Goal: Task Accomplishment & Management: Manage account settings

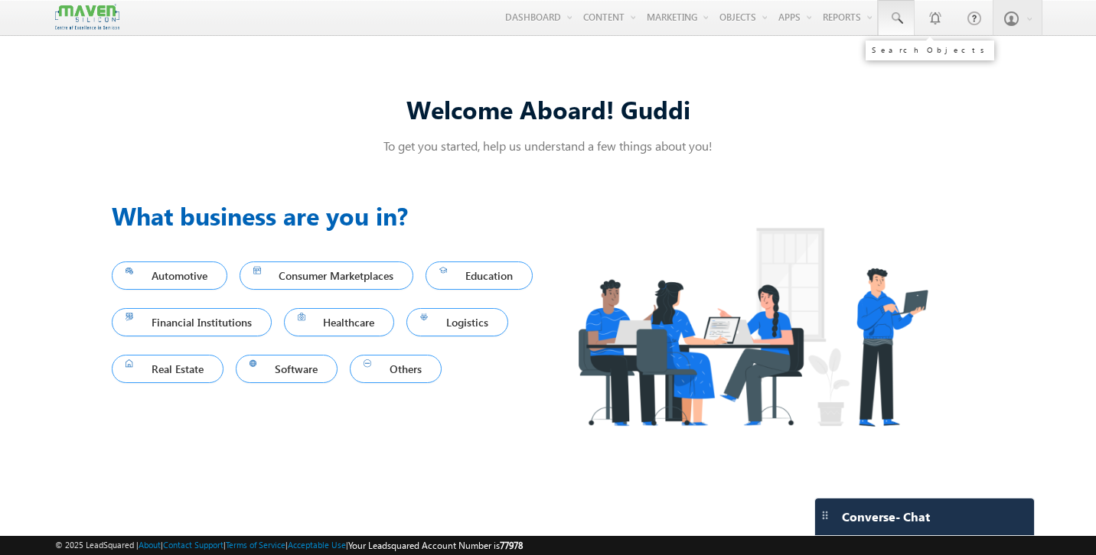
click at [894, 16] on span at bounding box center [895, 18] width 15 height 15
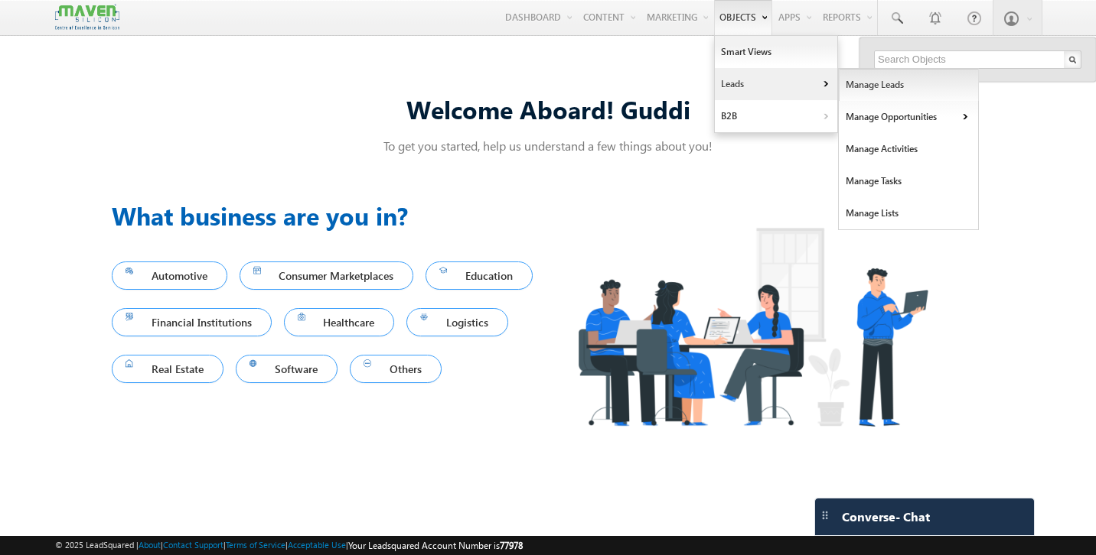
click at [858, 94] on link "Manage Leads" at bounding box center [908, 85] width 140 height 32
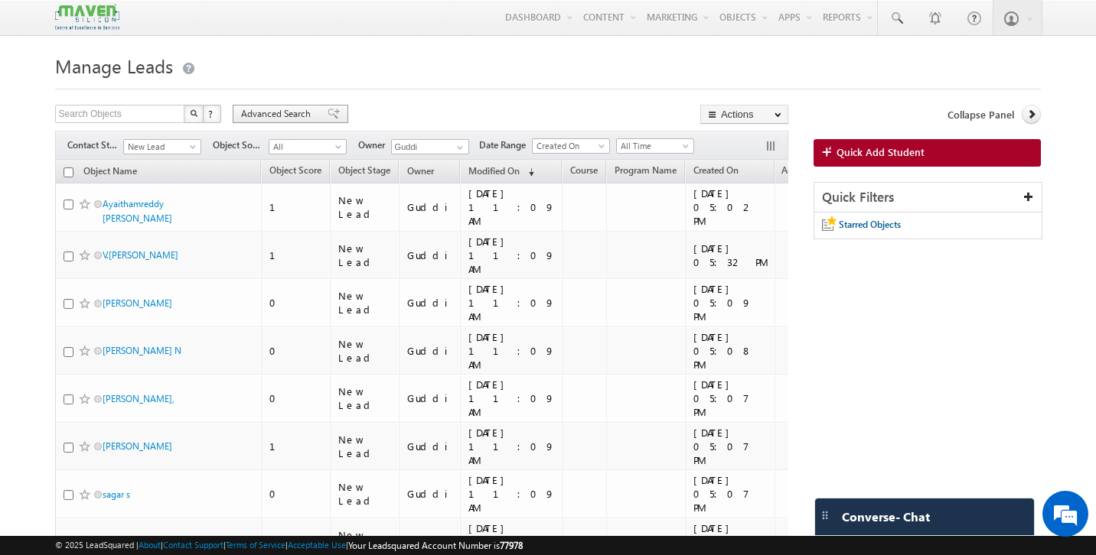
click at [327, 112] on span at bounding box center [333, 114] width 12 height 11
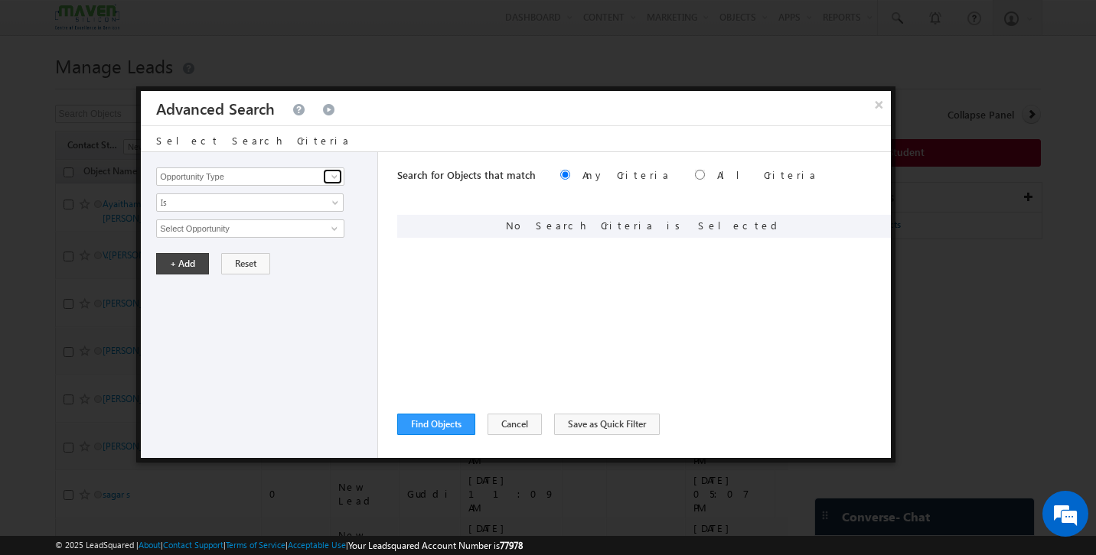
click at [328, 177] on span at bounding box center [334, 177] width 12 height 12
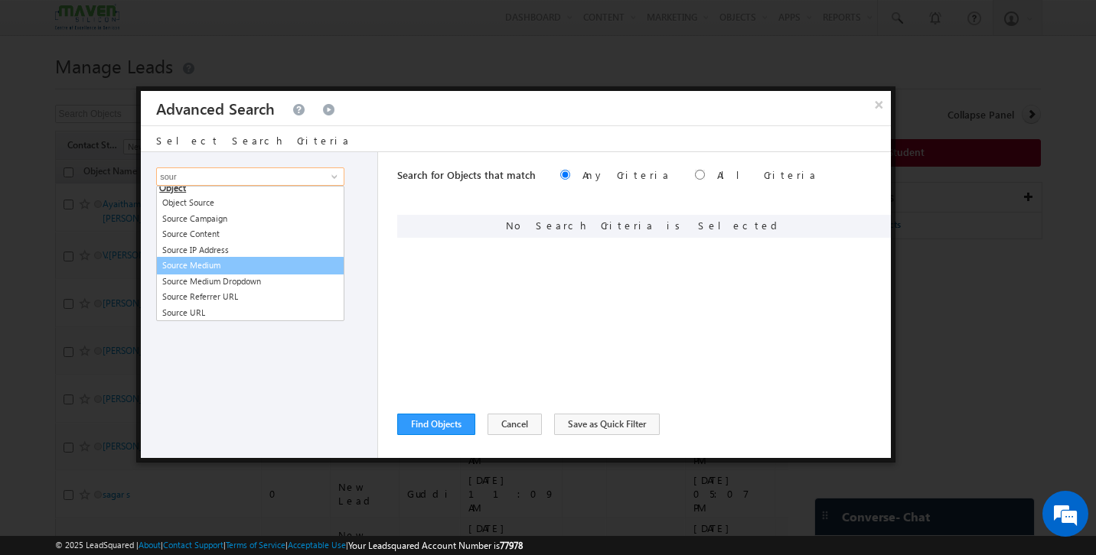
scroll to position [5, 0]
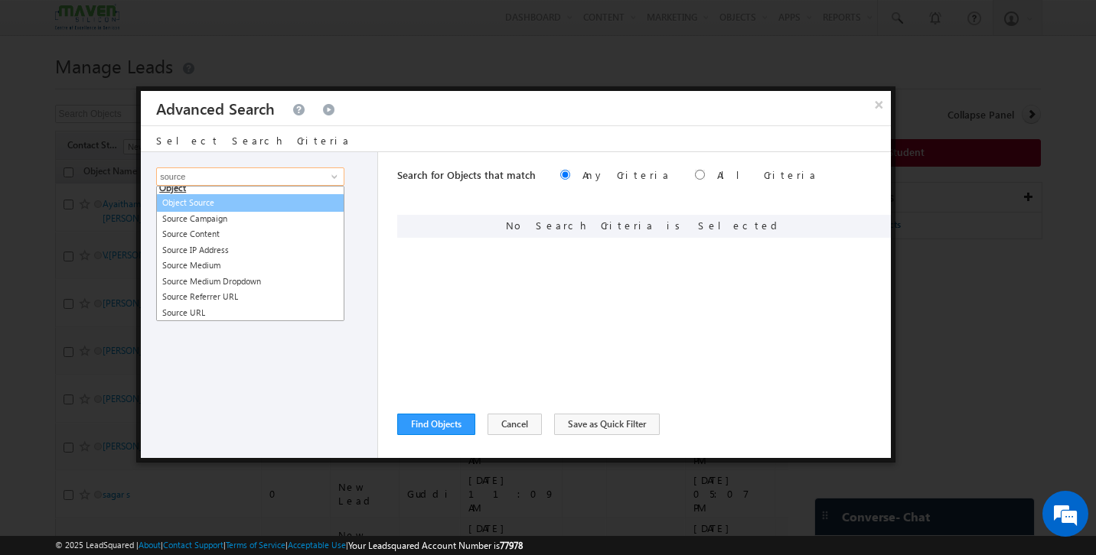
click at [222, 201] on link "Object Source" at bounding box center [250, 203] width 188 height 18
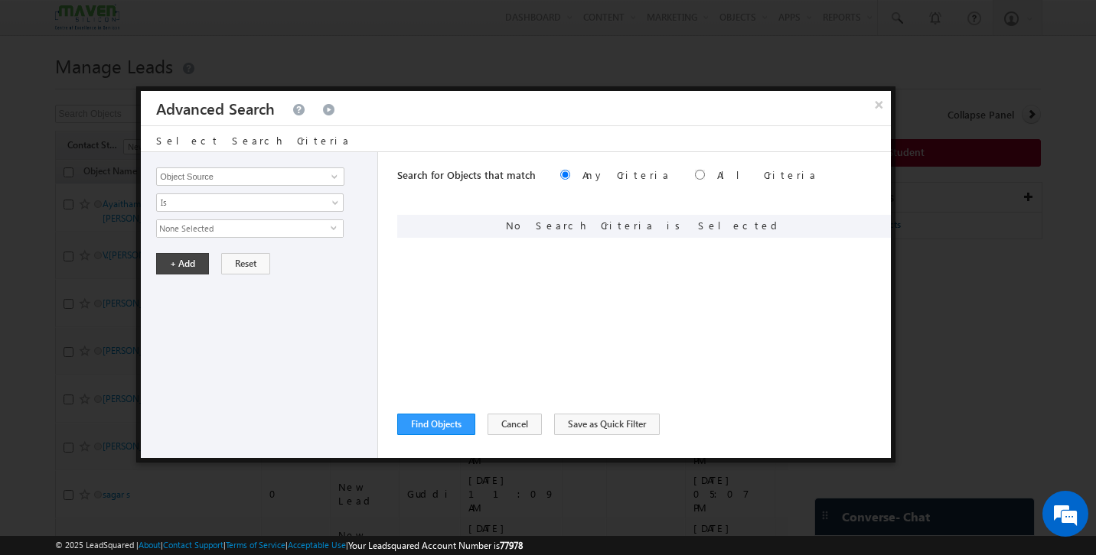
click at [220, 232] on span "None Selected" at bounding box center [244, 228] width 174 height 17
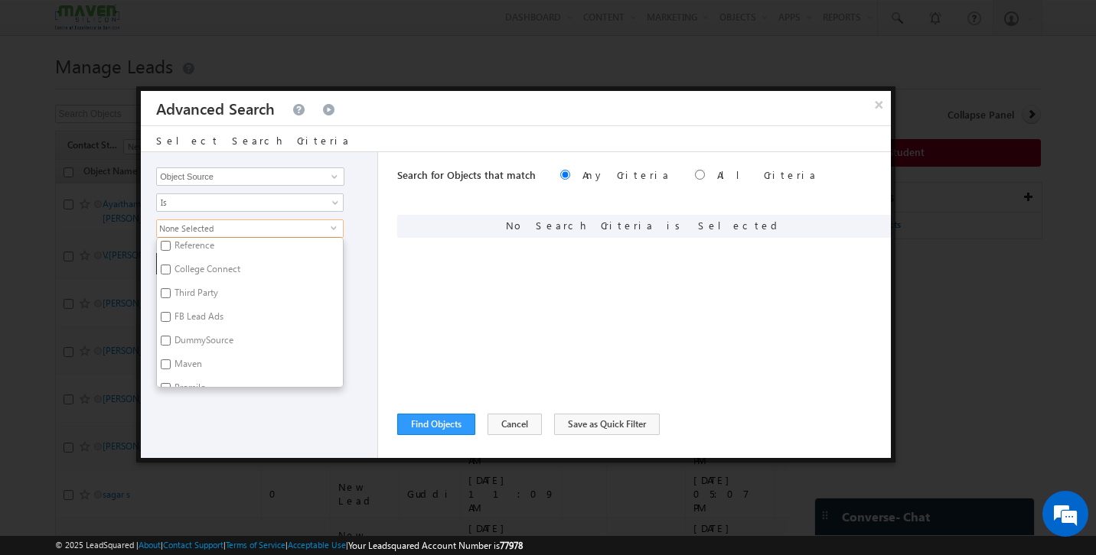
scroll to position [0, 0]
click at [239, 410] on div "Opportunity Type Object Activity Task Sales Group Prospect Id Academic Remarks …" at bounding box center [259, 305] width 237 height 306
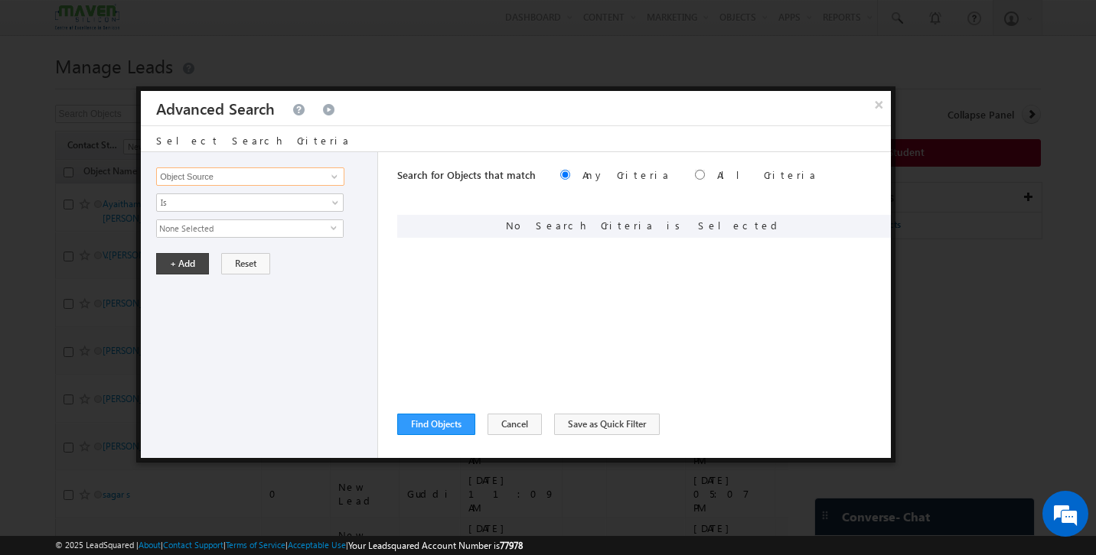
click at [243, 179] on input "Object Source" at bounding box center [250, 177] width 188 height 18
click at [334, 177] on span at bounding box center [334, 177] width 12 height 12
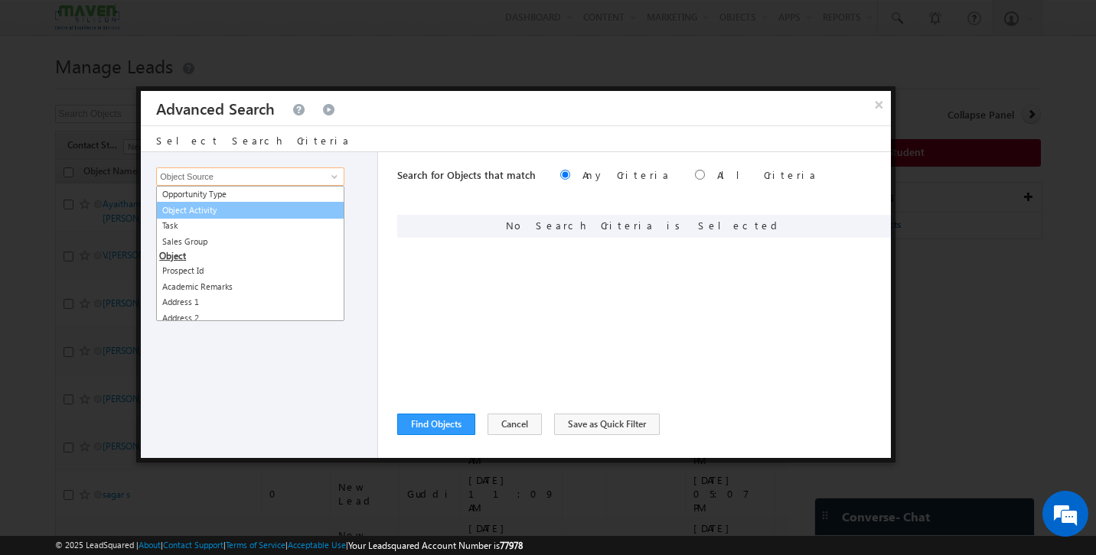
click at [206, 213] on link "Object Activity" at bounding box center [250, 211] width 188 height 18
type input "Object Activity"
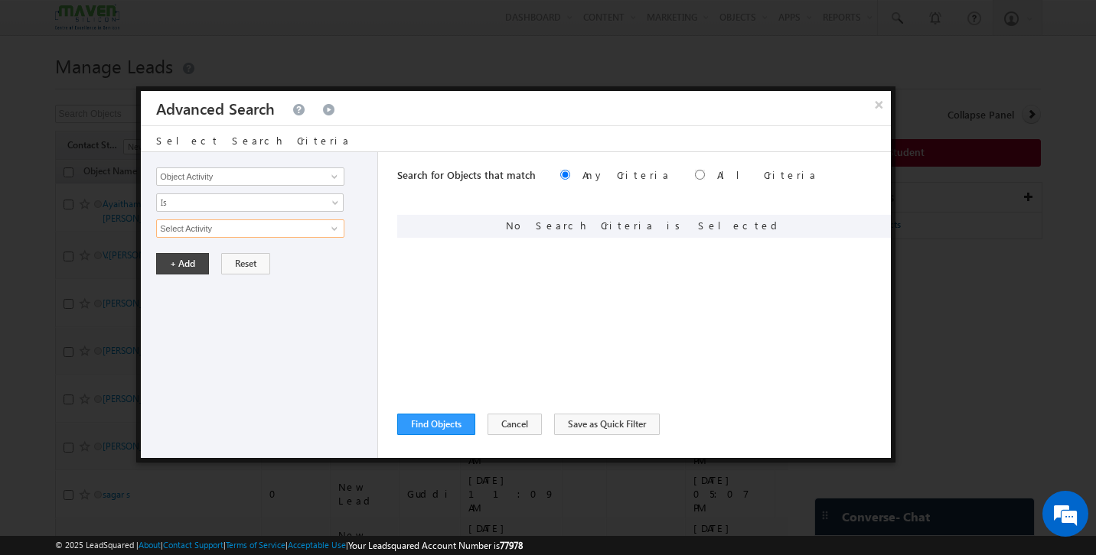
click at [228, 231] on input "Select Activity" at bounding box center [250, 229] width 188 height 18
click at [331, 234] on span at bounding box center [334, 229] width 12 height 12
click at [298, 175] on input "Object Activity" at bounding box center [250, 177] width 188 height 18
click at [333, 173] on span at bounding box center [334, 177] width 12 height 12
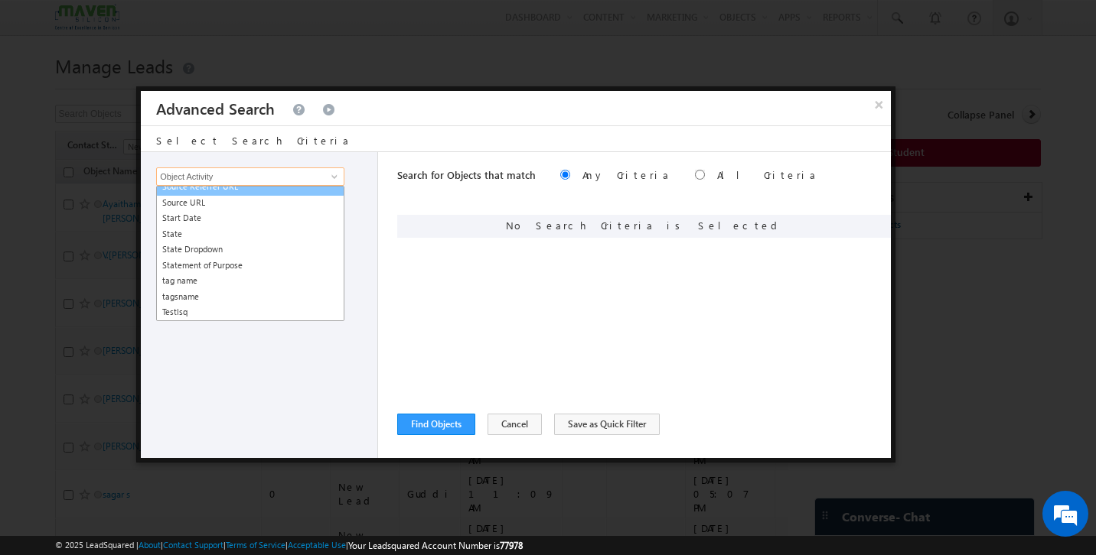
scroll to position [1828, 0]
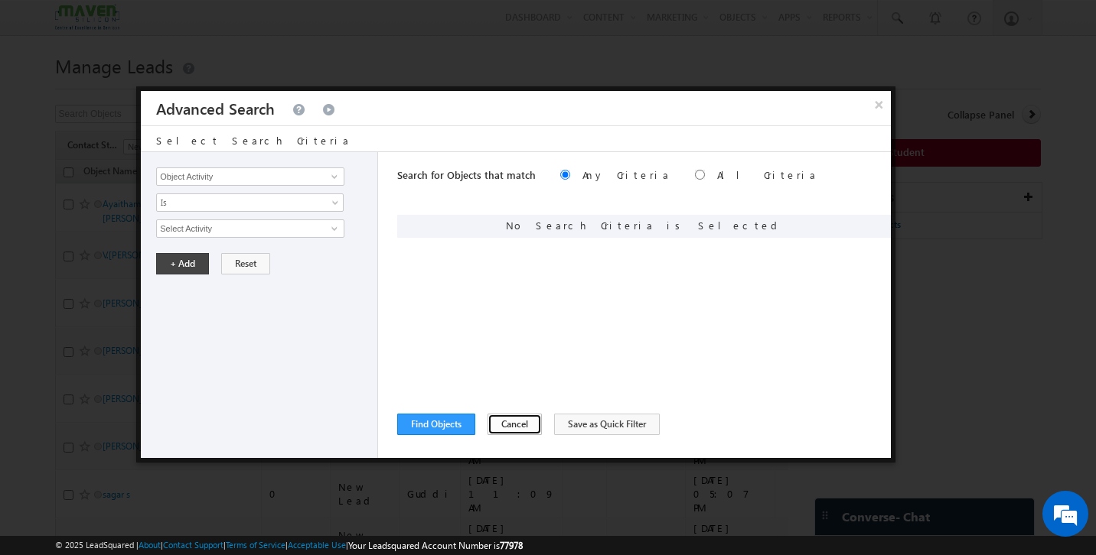
click at [521, 420] on button "Cancel" at bounding box center [514, 424] width 54 height 21
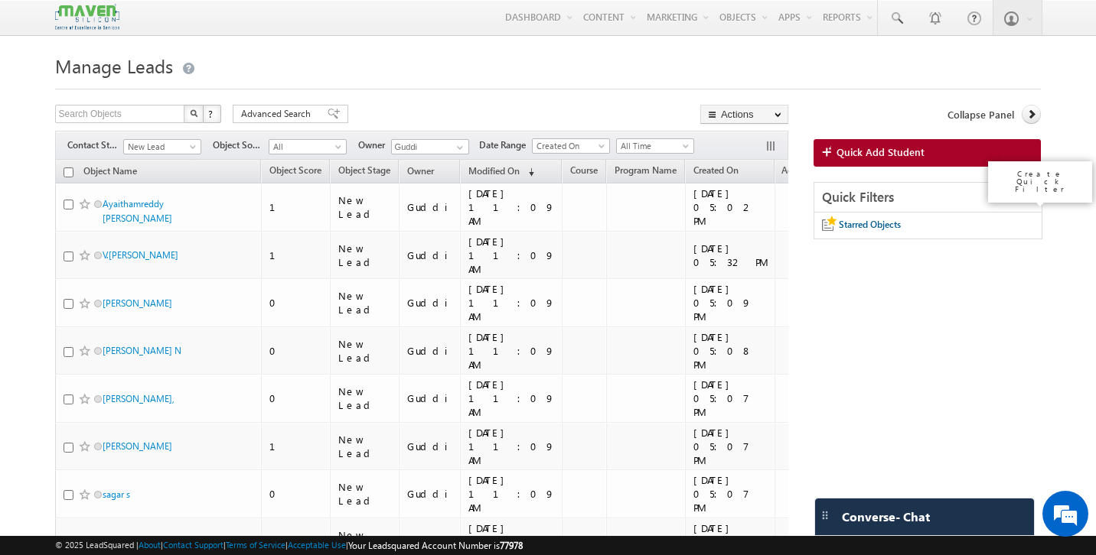
click at [1027, 194] on icon at bounding box center [1028, 196] width 11 height 11
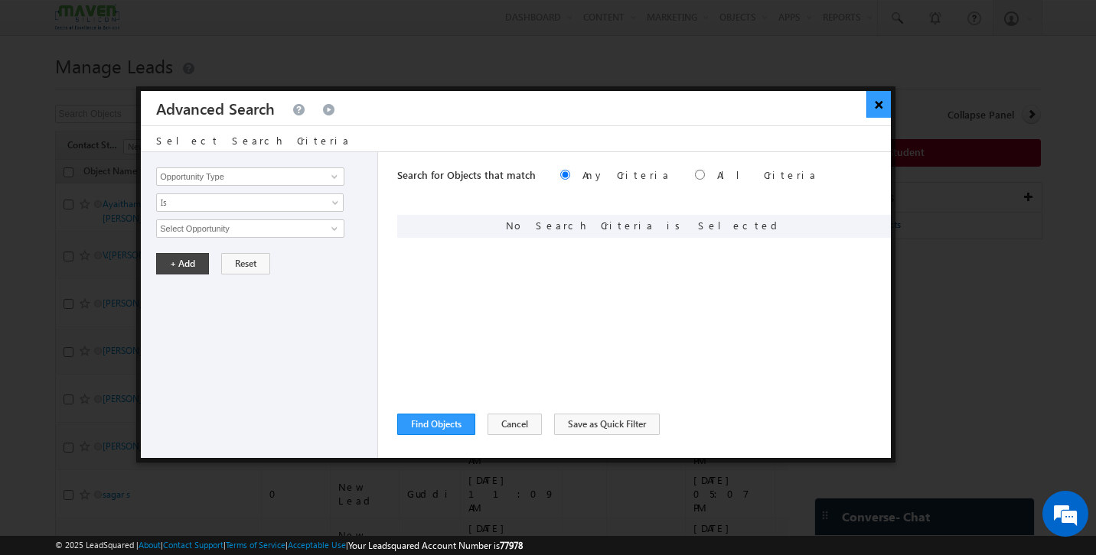
click at [884, 104] on button "×" at bounding box center [878, 104] width 25 height 27
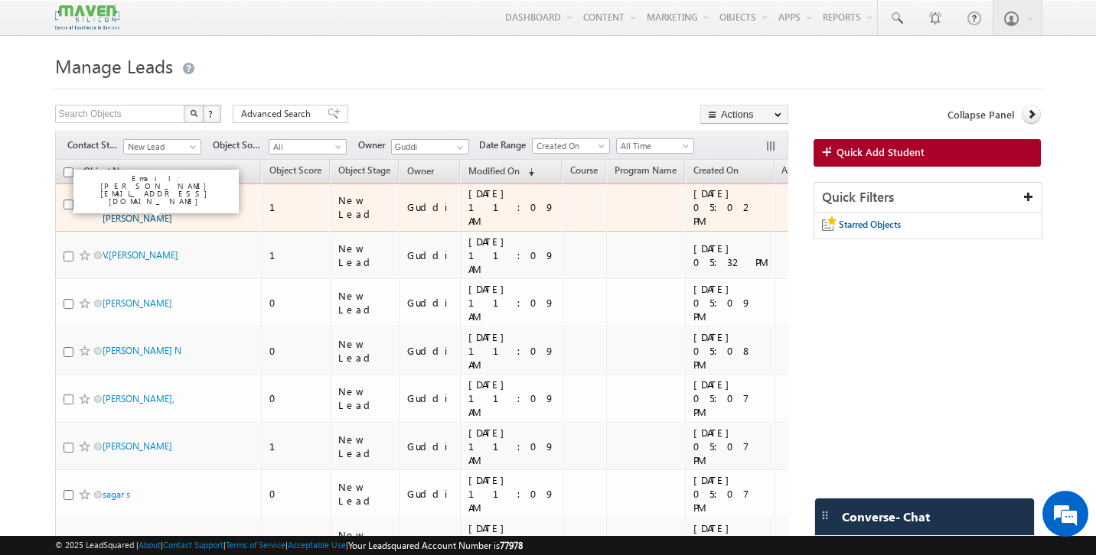
click at [151, 200] on link "Ayaithamreddy [PERSON_NAME]" at bounding box center [138, 211] width 70 height 26
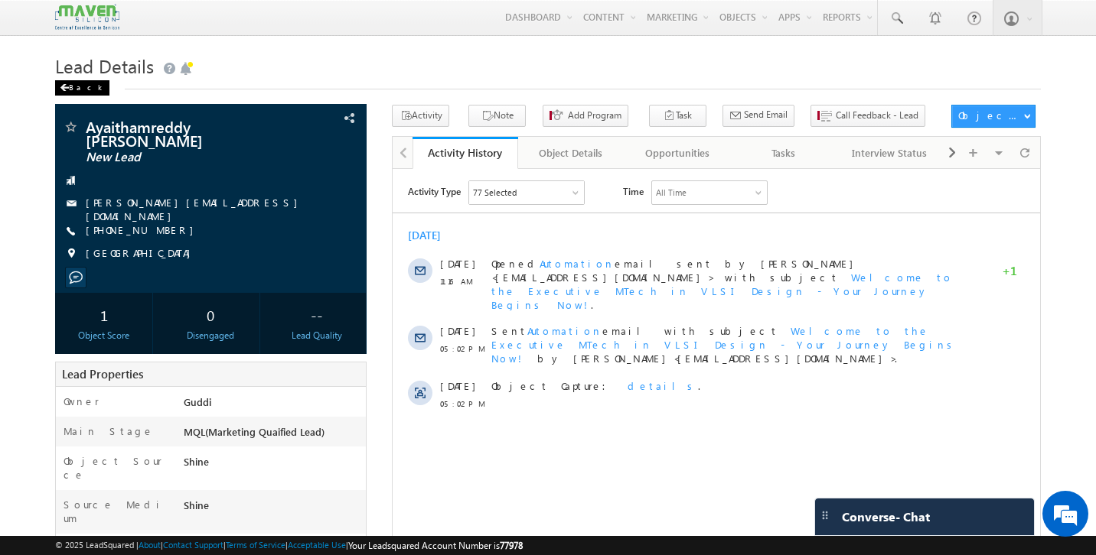
click at [77, 85] on div "Back" at bounding box center [82, 87] width 54 height 15
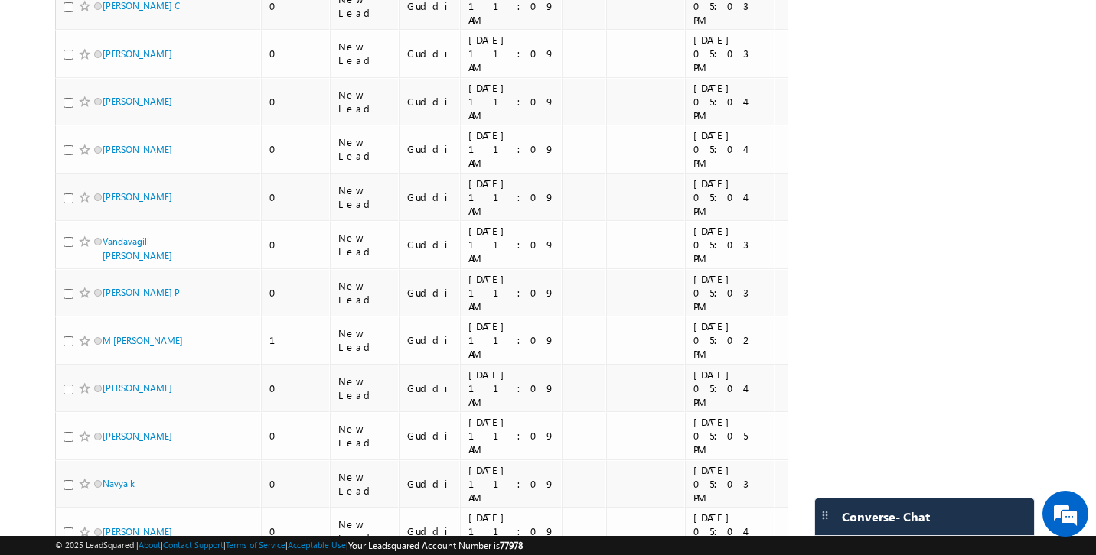
scroll to position [6788, 0]
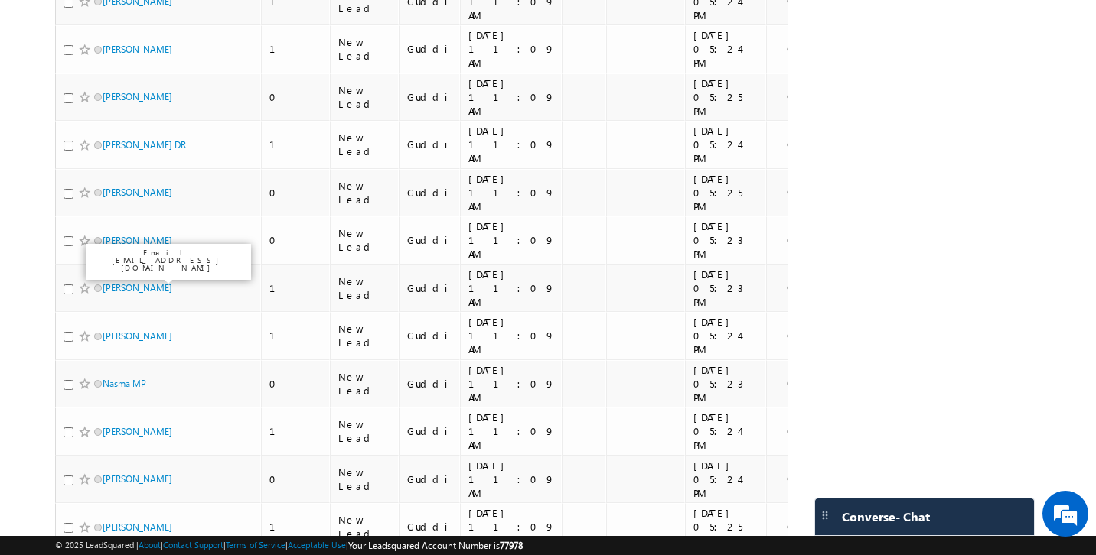
scroll to position [0, 0]
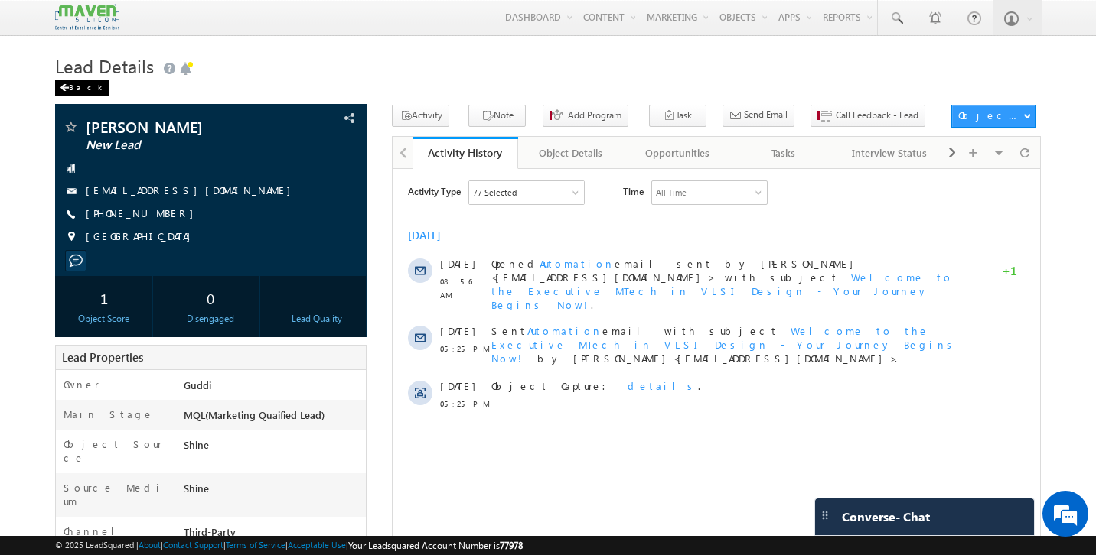
click at [73, 90] on div "Back" at bounding box center [82, 87] width 54 height 15
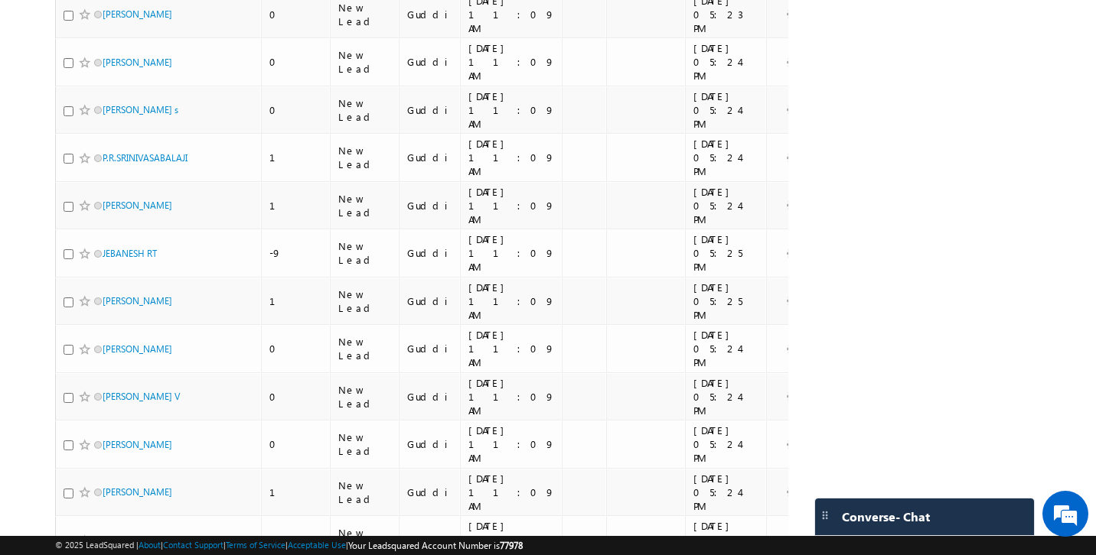
scroll to position [6757, 0]
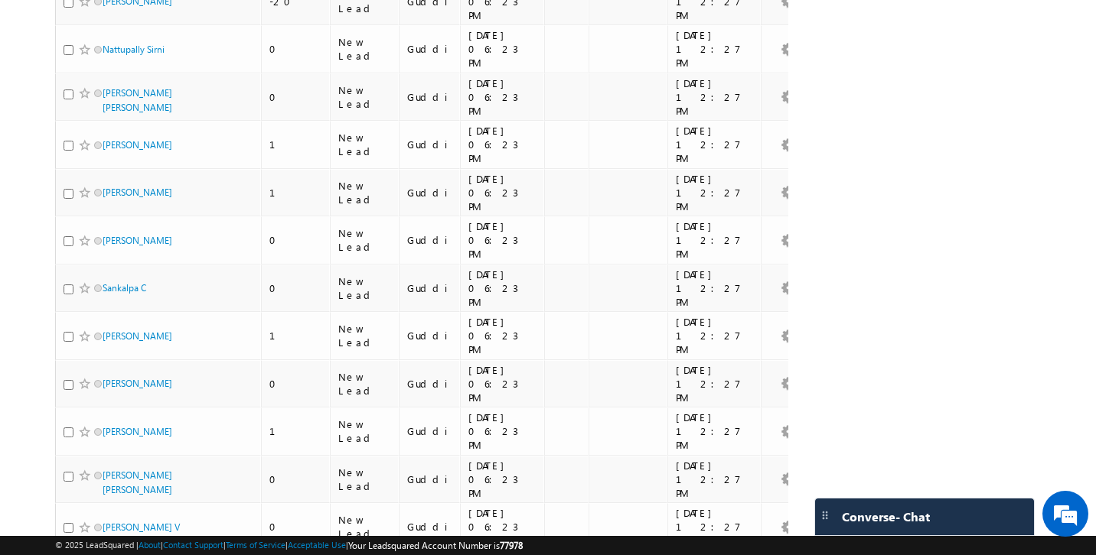
scroll to position [0, 0]
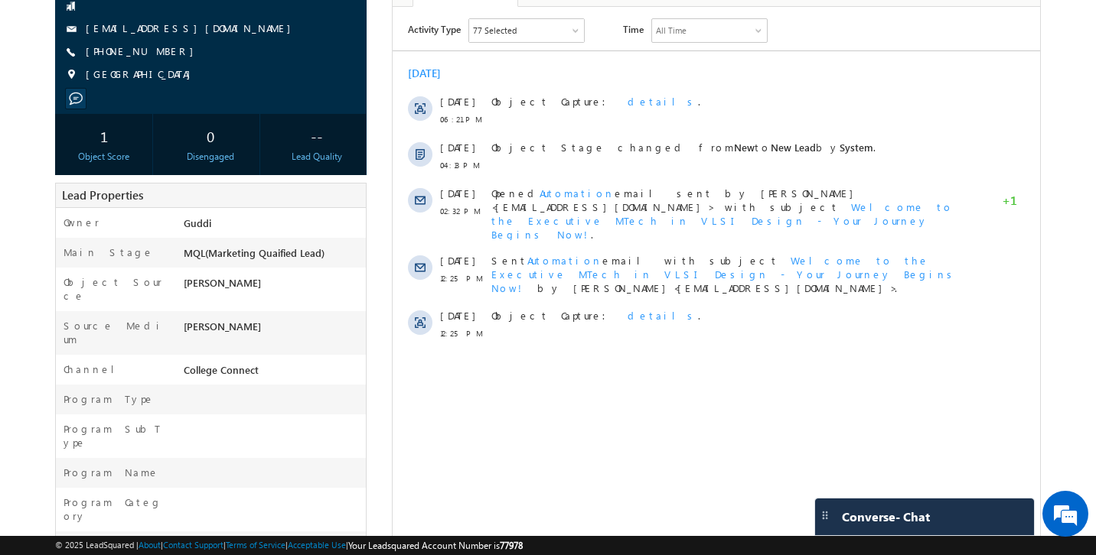
scroll to position [152, 0]
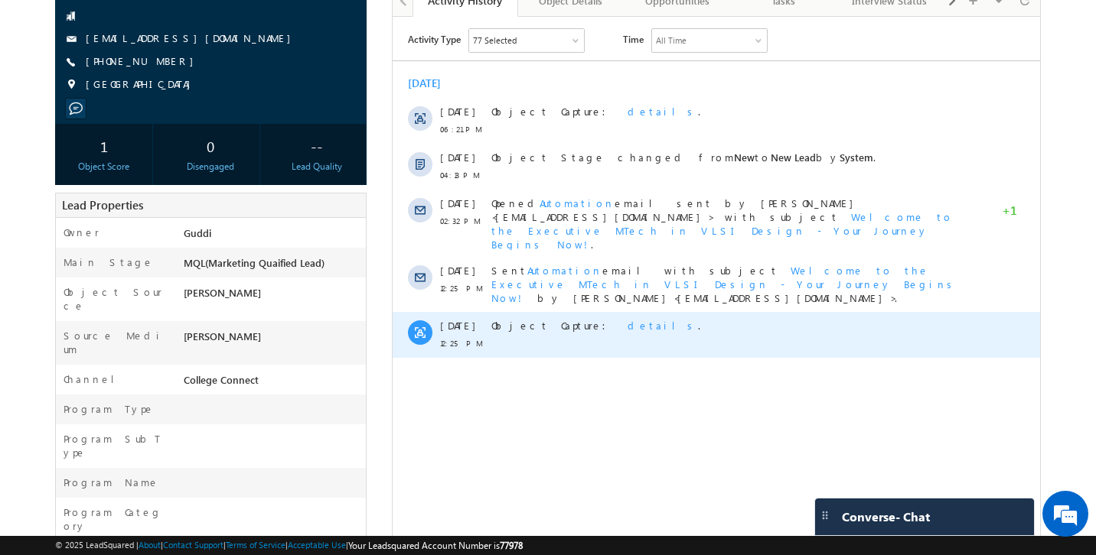
click at [627, 318] on span "details" at bounding box center [662, 324] width 70 height 13
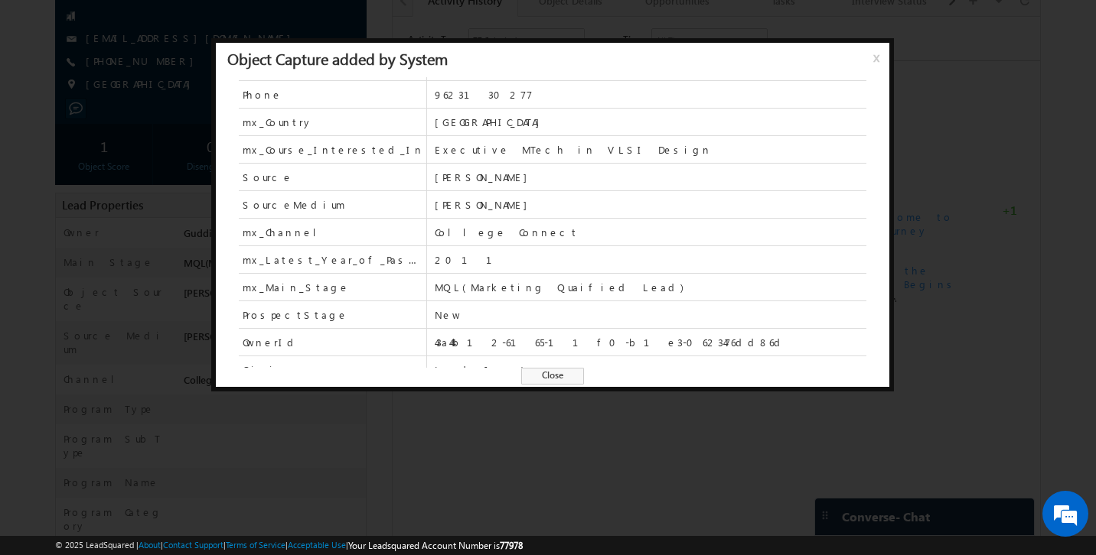
scroll to position [94, 0]
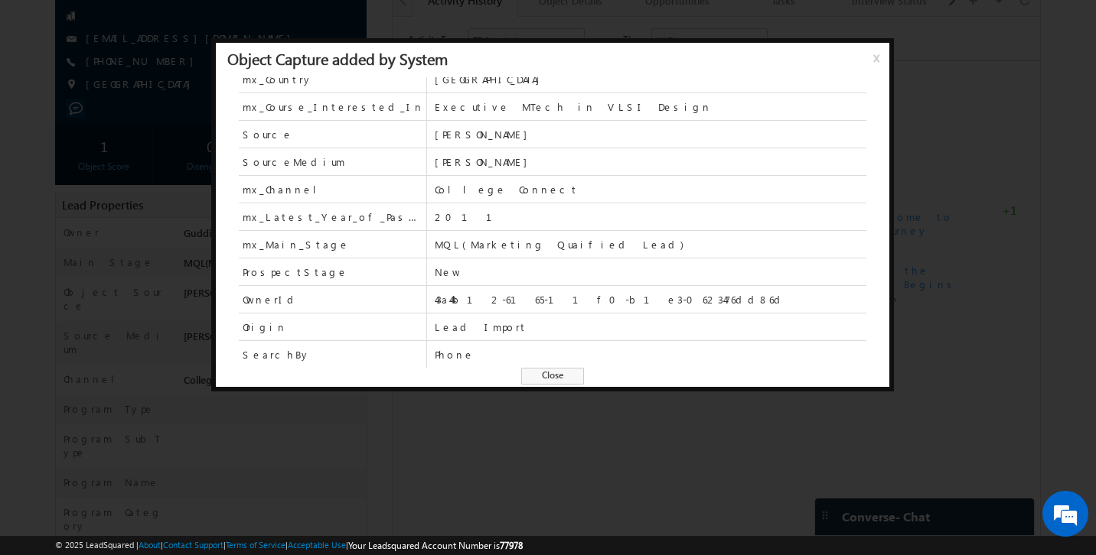
click at [565, 379] on span "Close" at bounding box center [552, 376] width 63 height 17
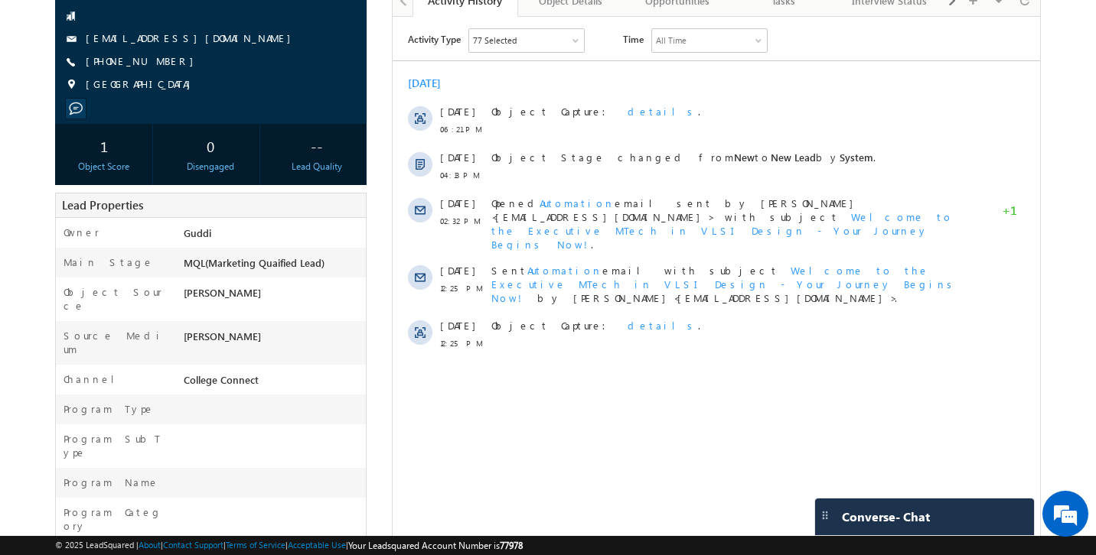
scroll to position [0, 0]
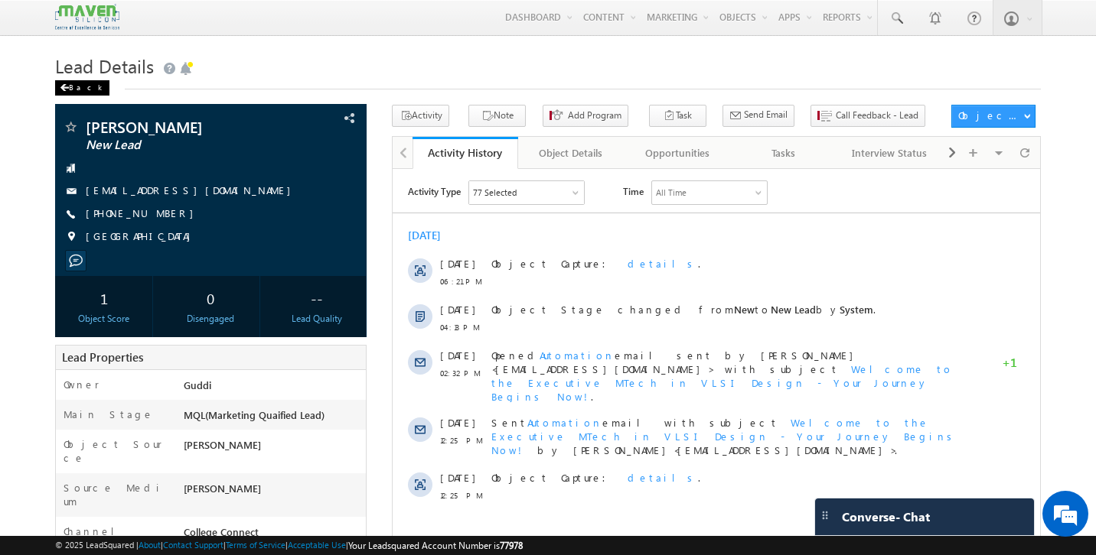
click at [77, 87] on div "Back" at bounding box center [82, 87] width 54 height 15
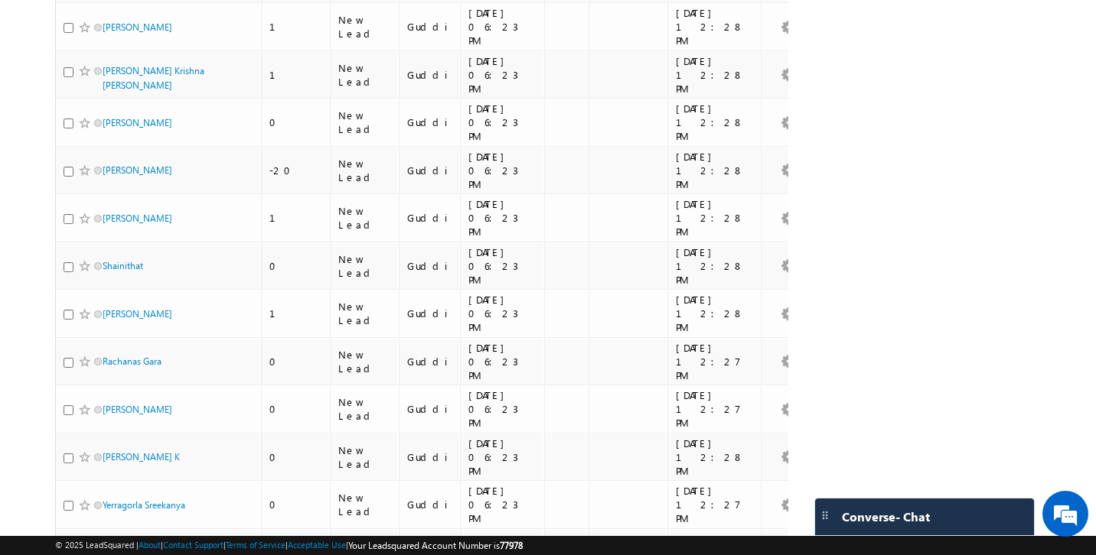
scroll to position [6769, 0]
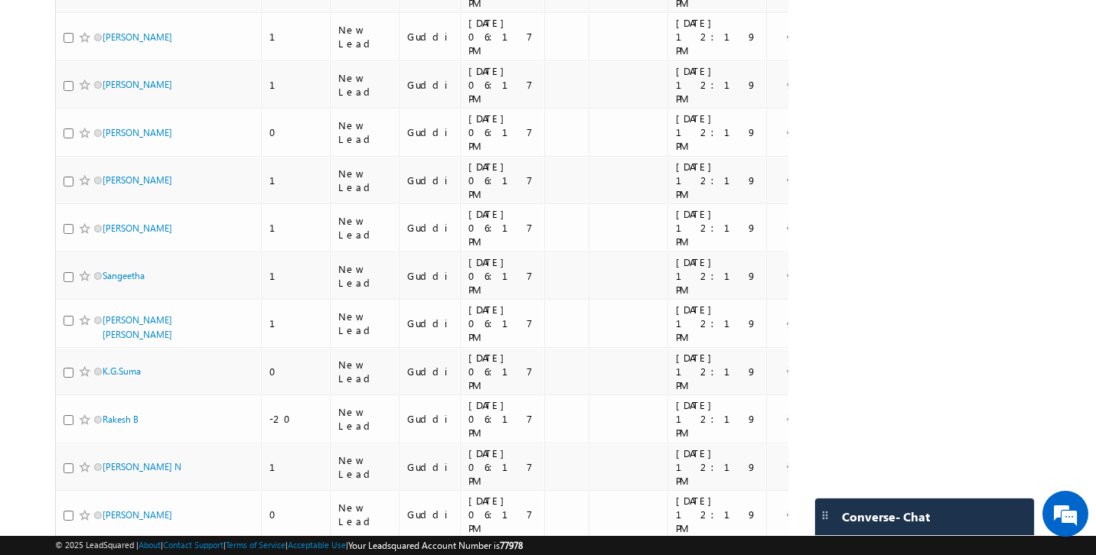
scroll to position [6745, 0]
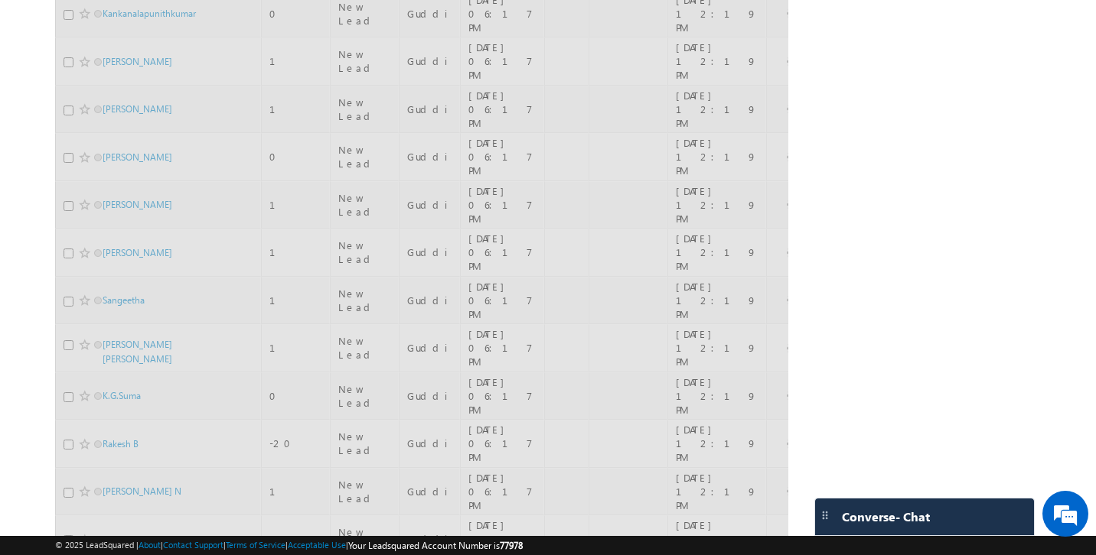
scroll to position [0, 0]
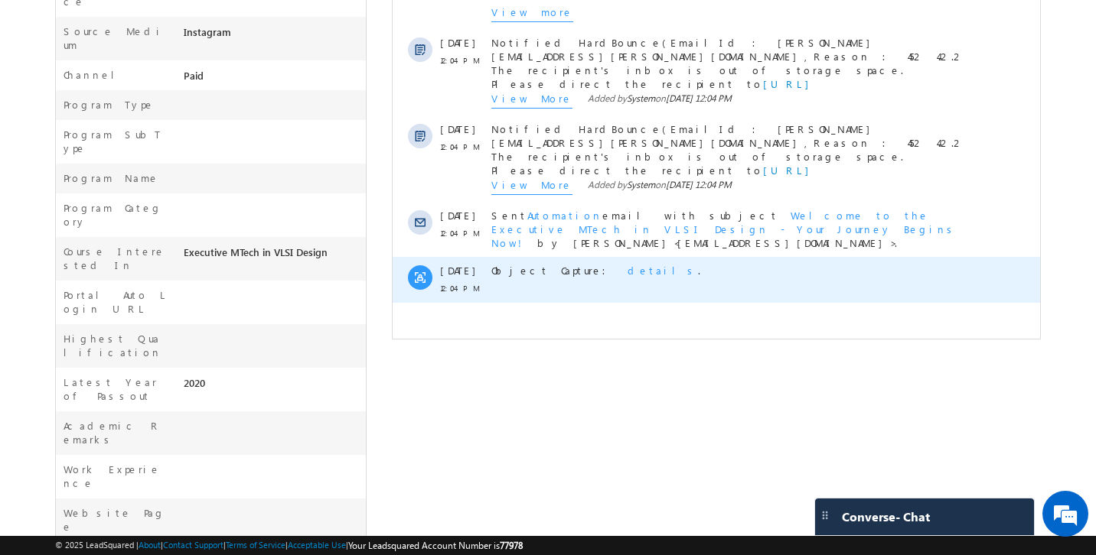
click at [627, 264] on span "details" at bounding box center [662, 270] width 70 height 13
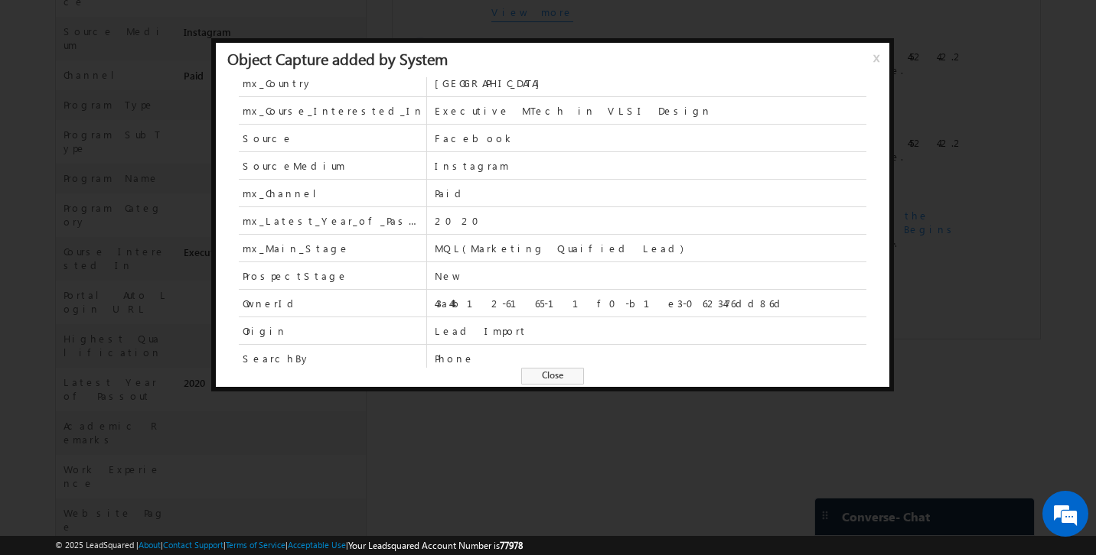
scroll to position [94, 0]
click at [570, 376] on span "Close" at bounding box center [552, 376] width 63 height 17
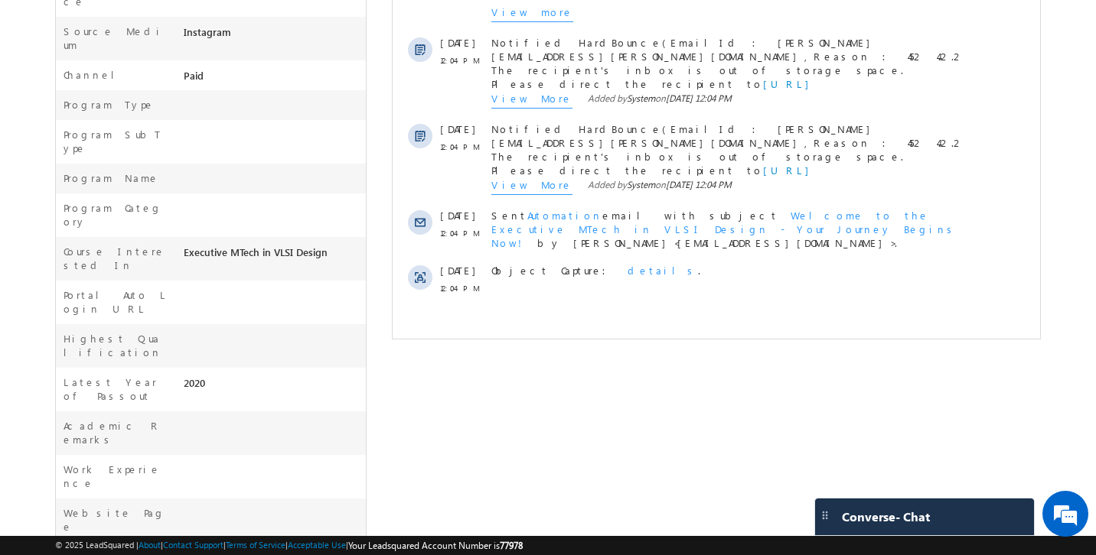
scroll to position [0, 0]
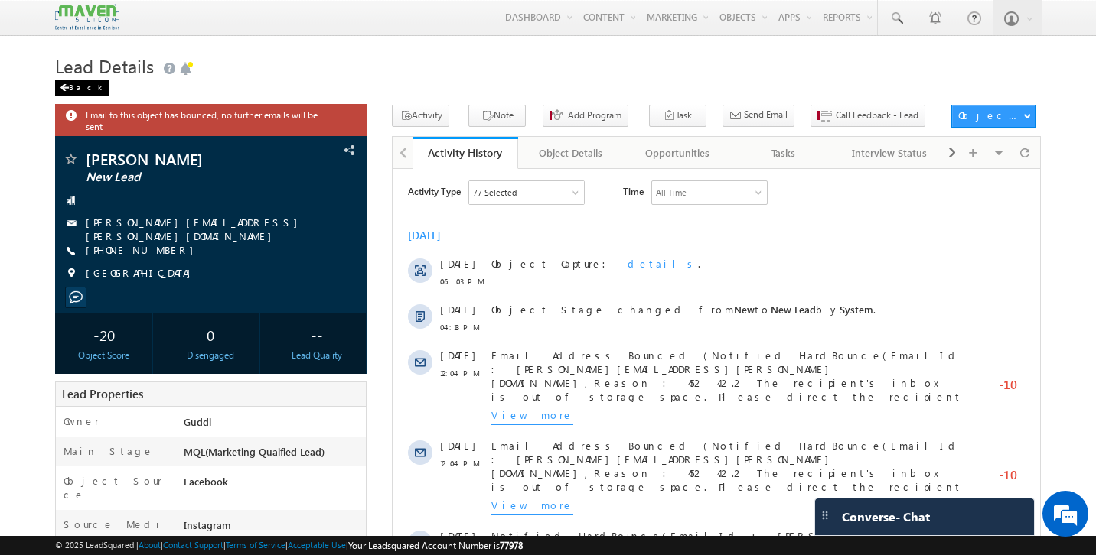
click at [77, 91] on div "Back" at bounding box center [82, 87] width 54 height 15
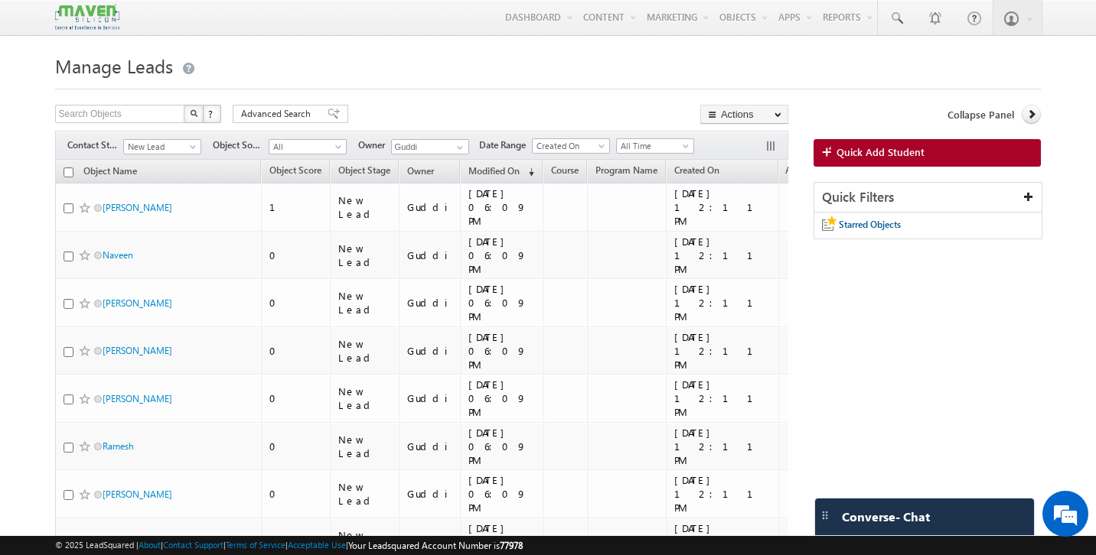
click at [69, 173] on input "checkbox" at bounding box center [68, 173] width 10 height 10
checkbox input "true"
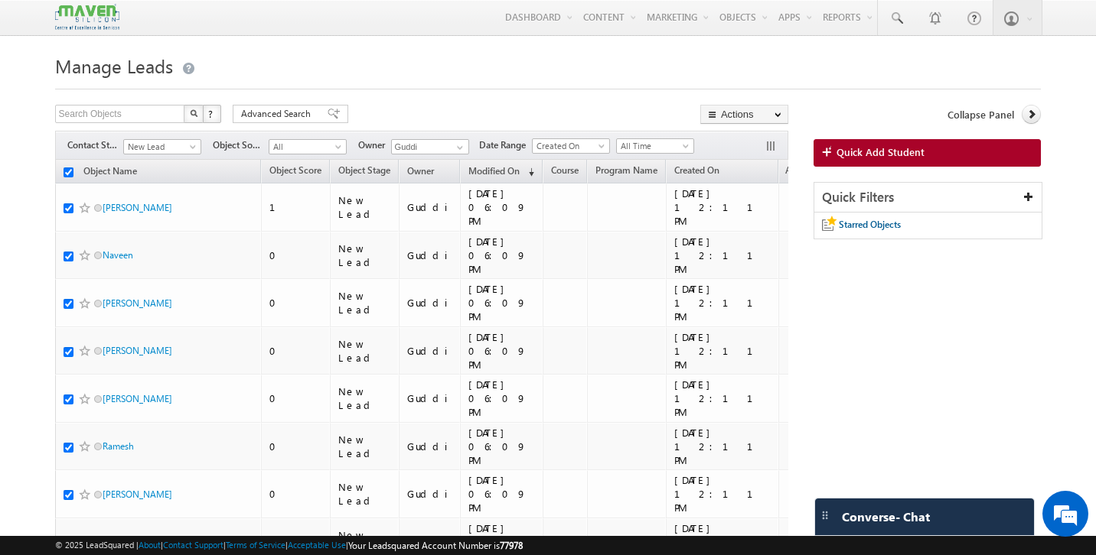
checkbox input "true"
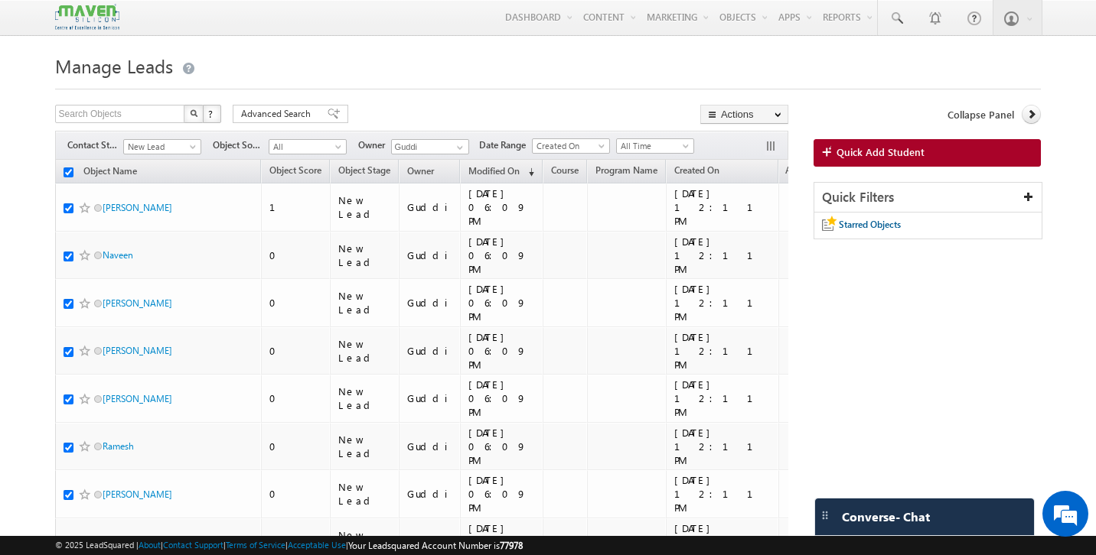
checkbox input "true"
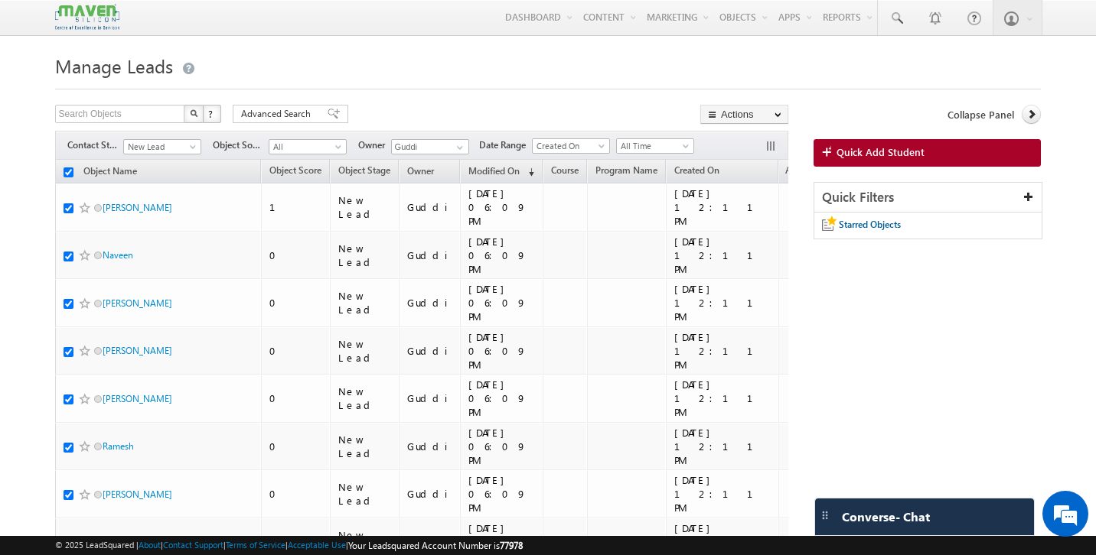
checkbox input "true"
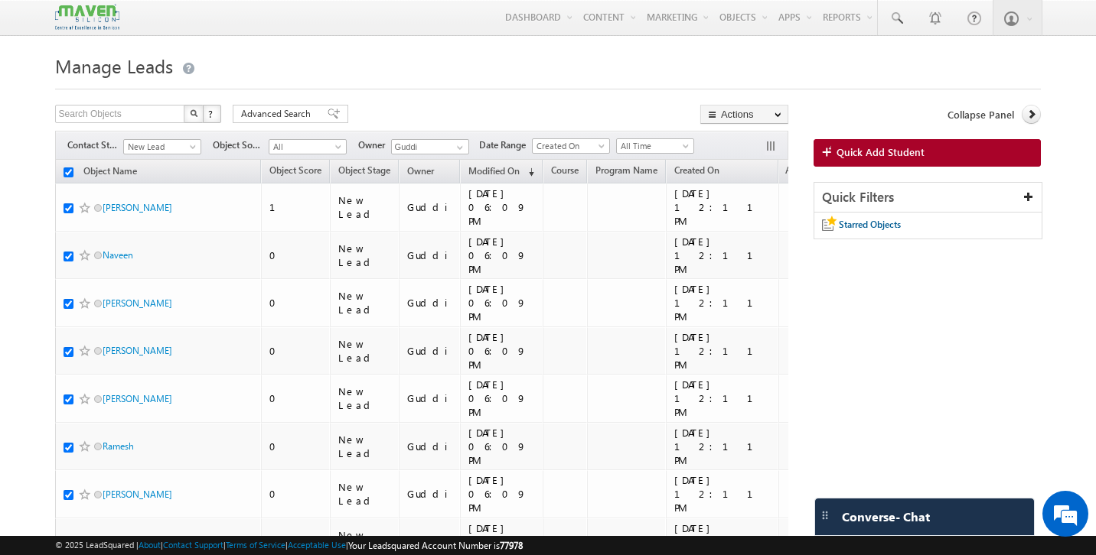
checkbox input "true"
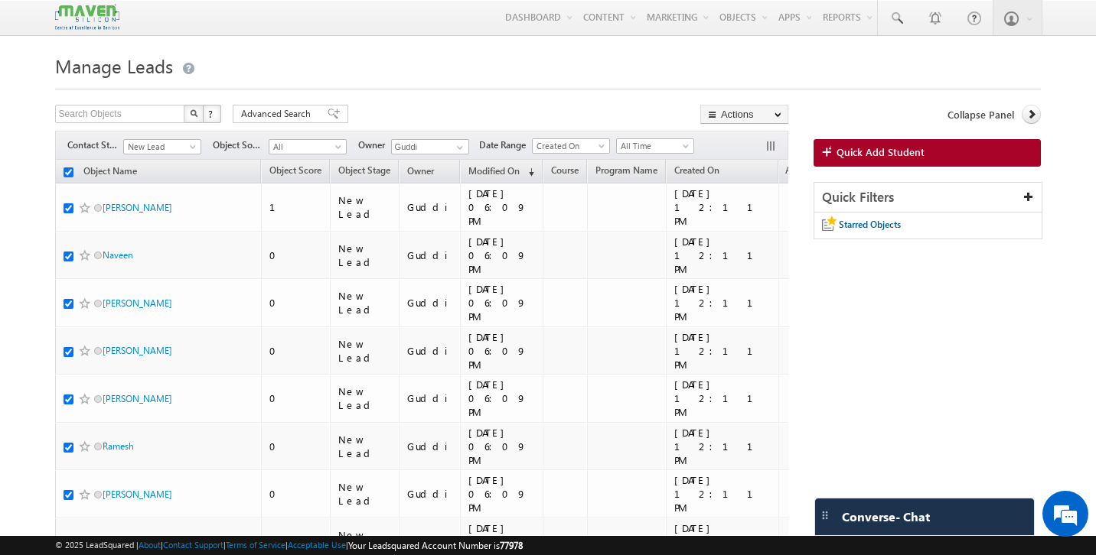
checkbox input "true"
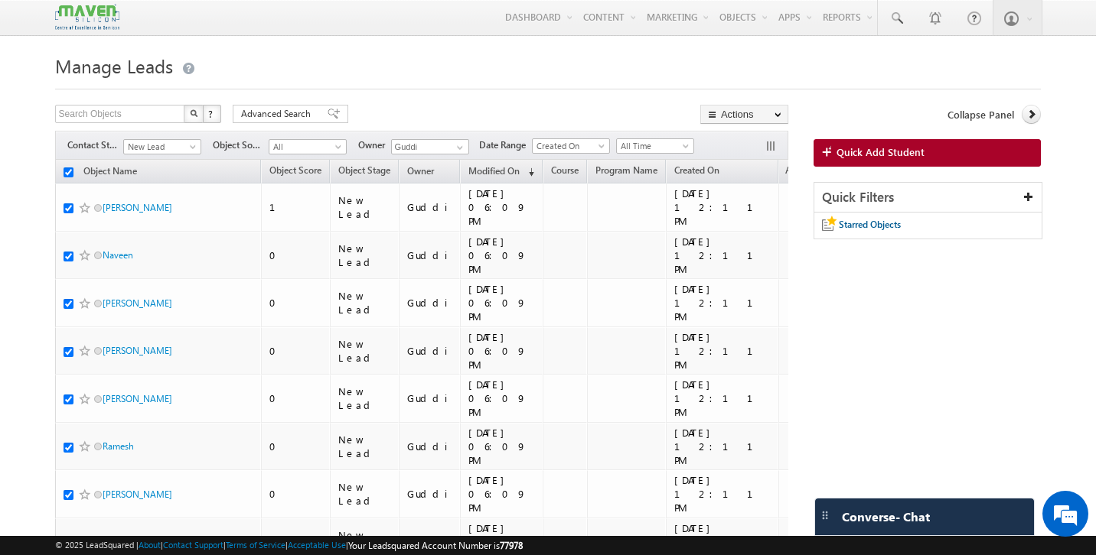
checkbox input "true"
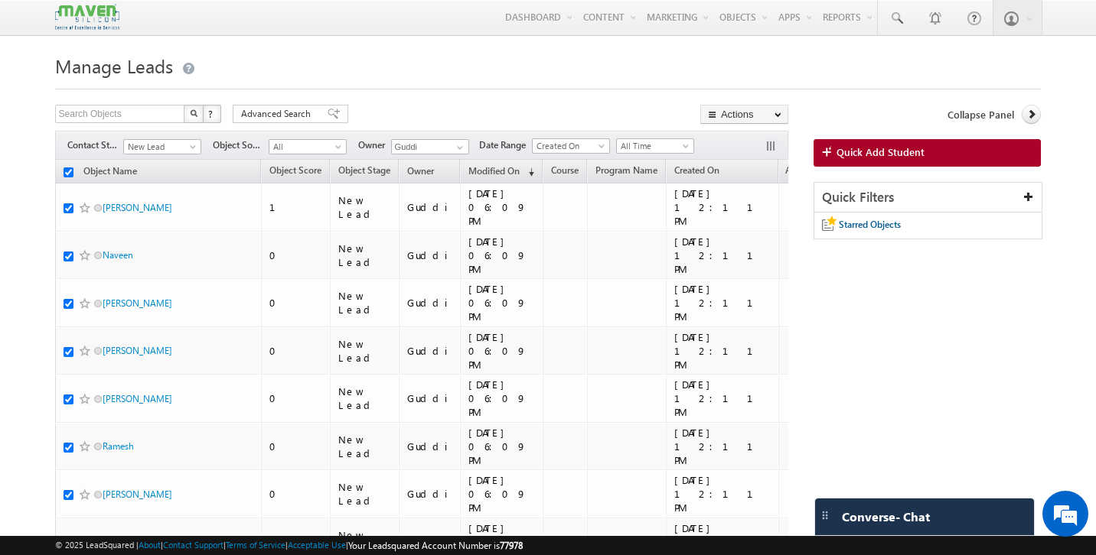
checkbox input "true"
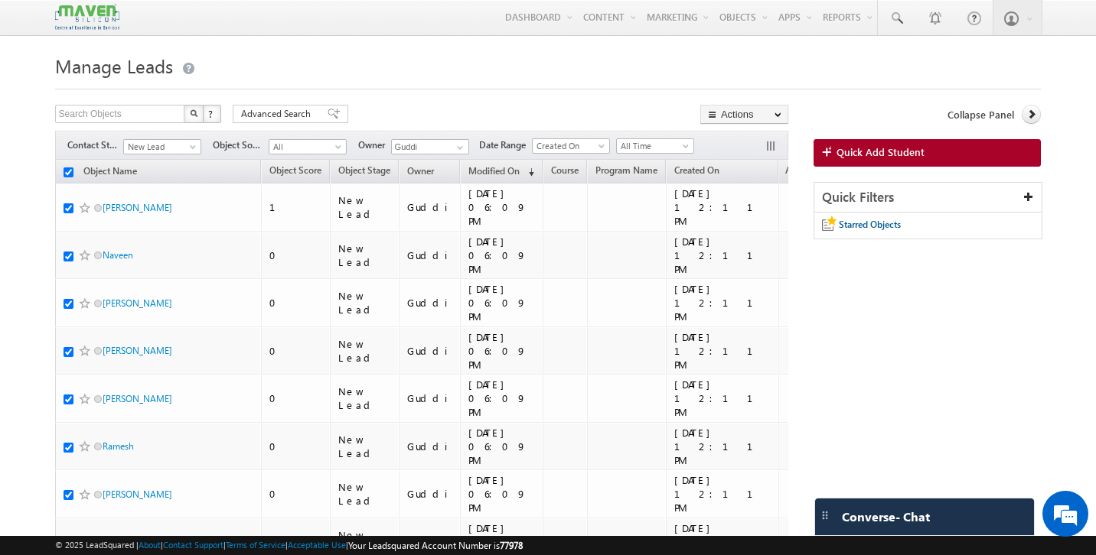
checkbox input "true"
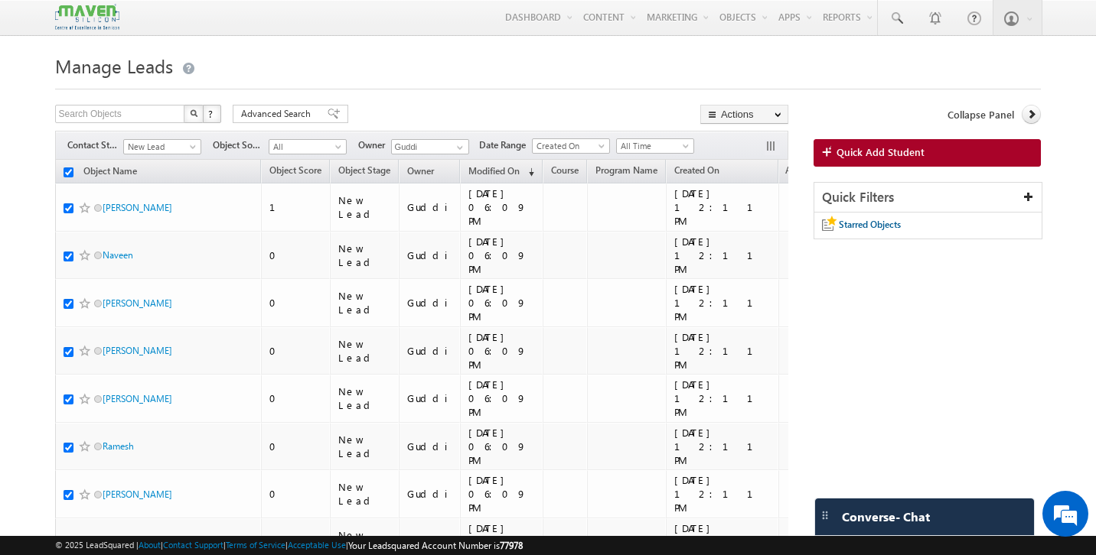
checkbox input "true"
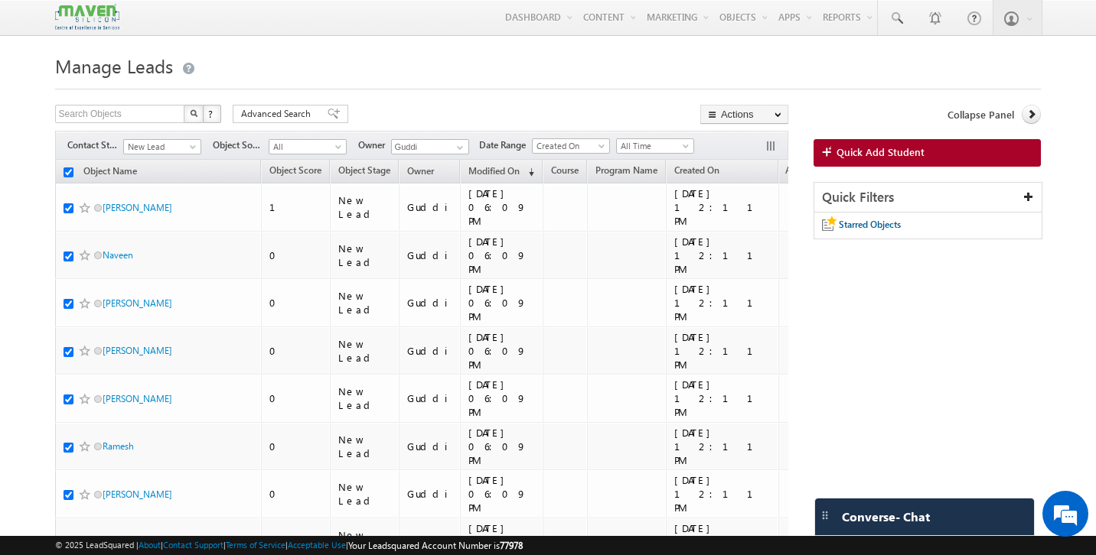
checkbox input "true"
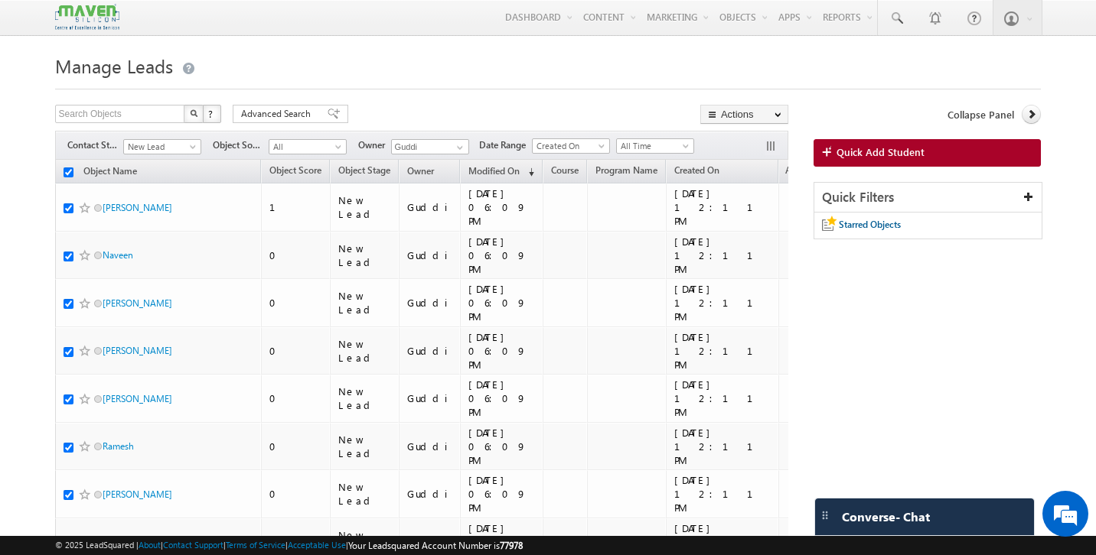
checkbox input "true"
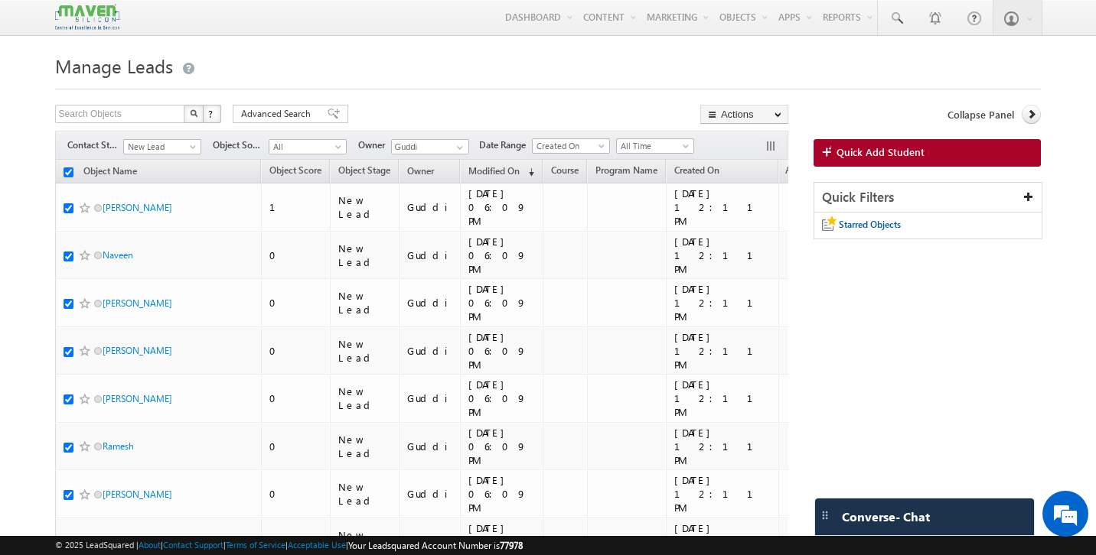
checkbox input "true"
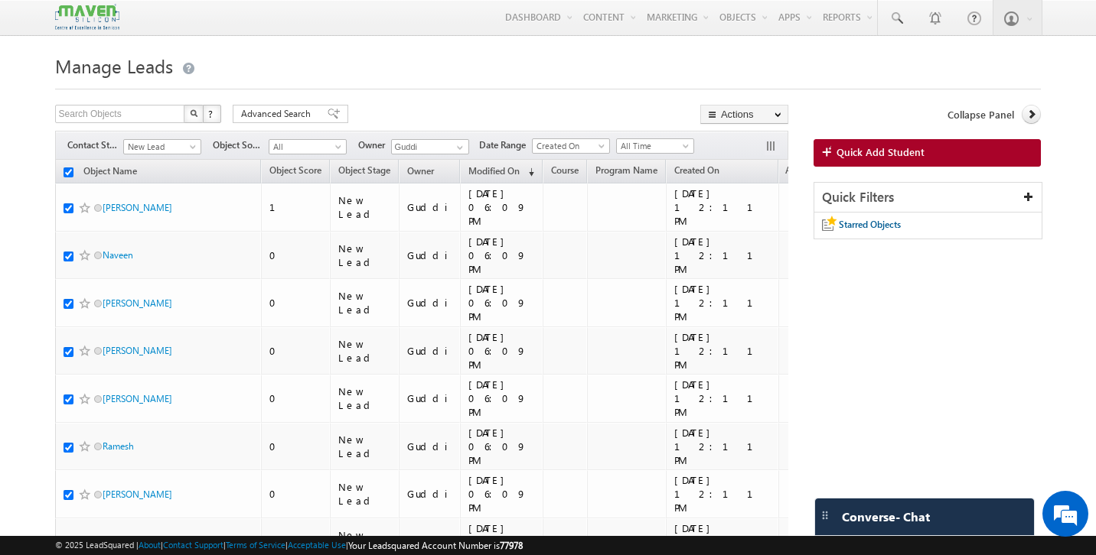
checkbox input "true"
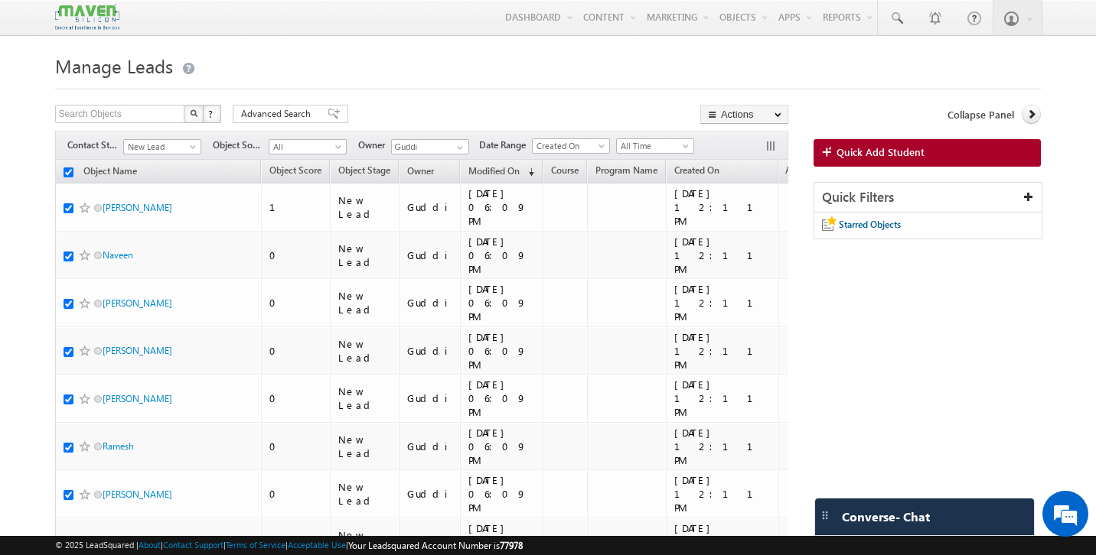
checkbox input "true"
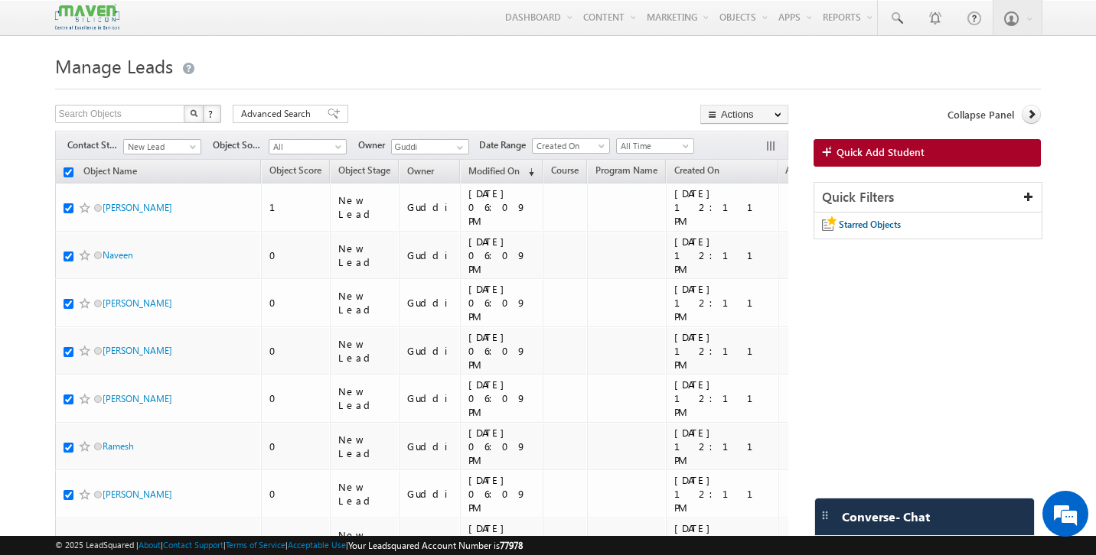
checkbox input "true"
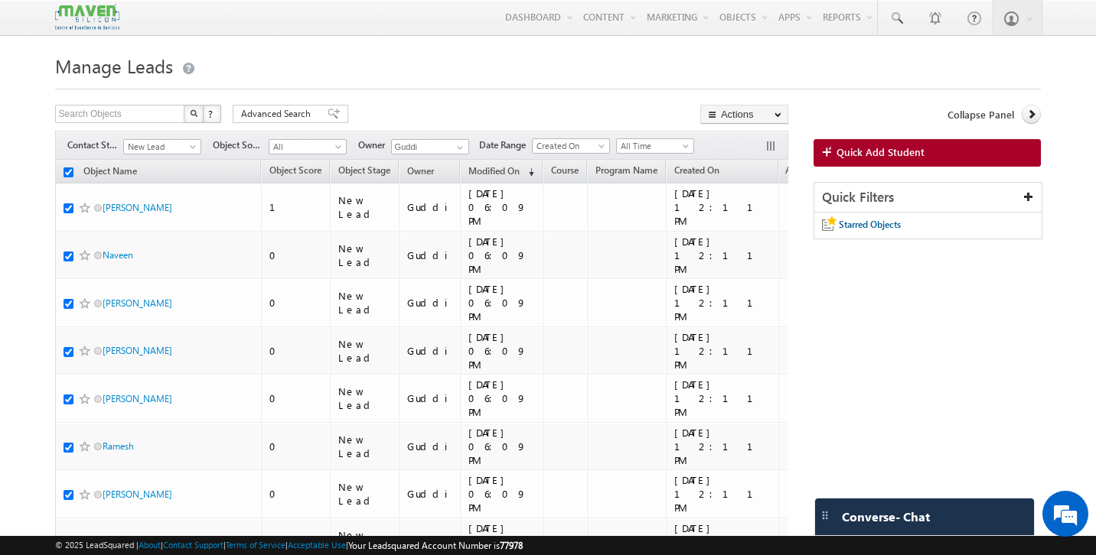
checkbox input "true"
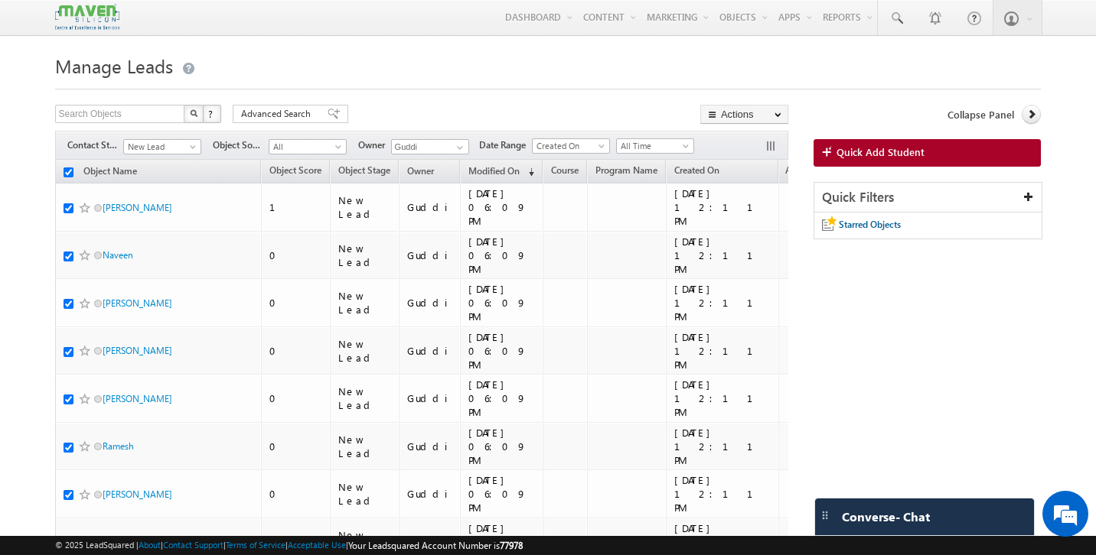
checkbox input "true"
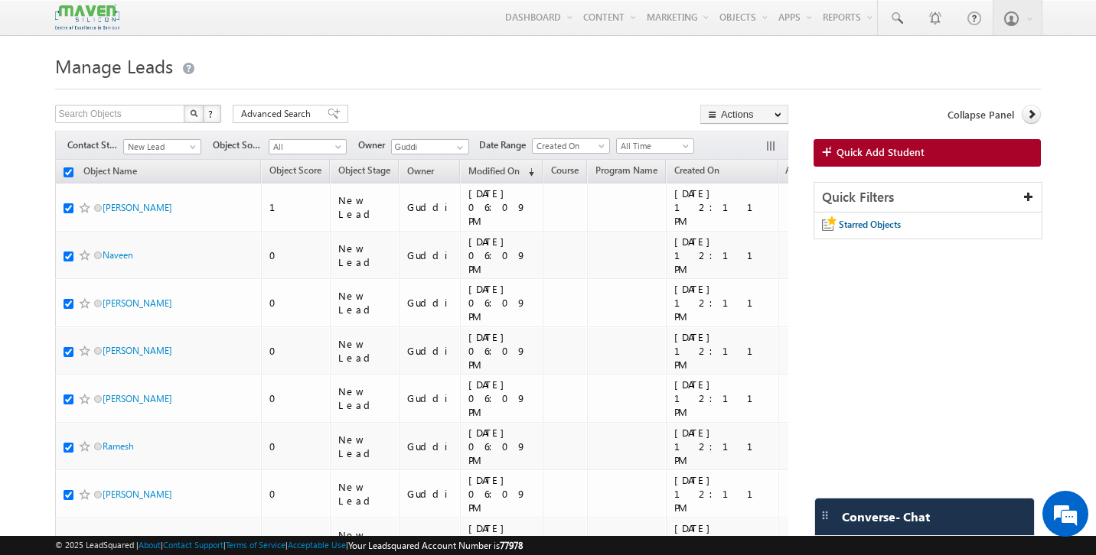
checkbox input "true"
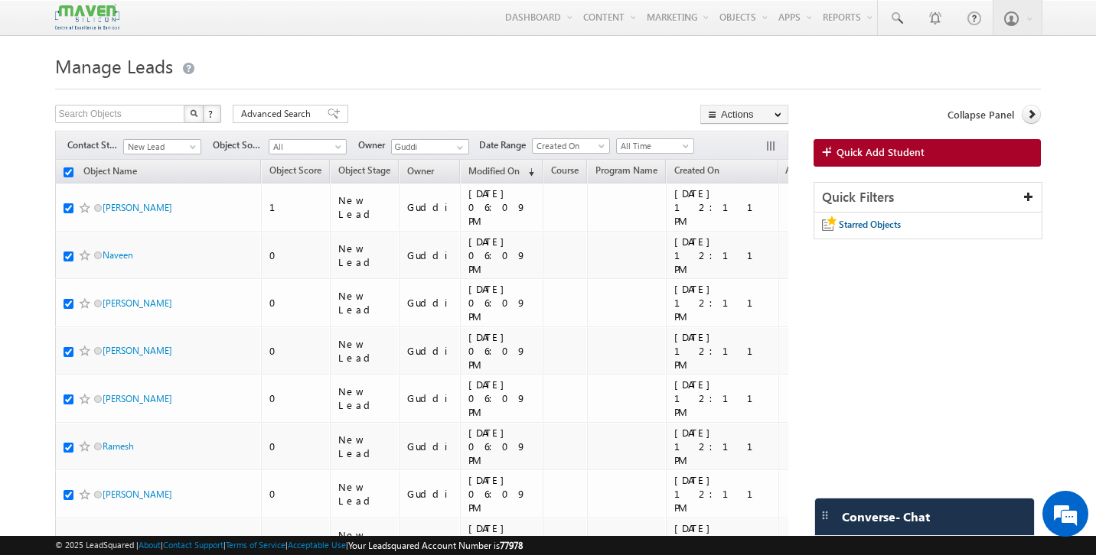
checkbox input "true"
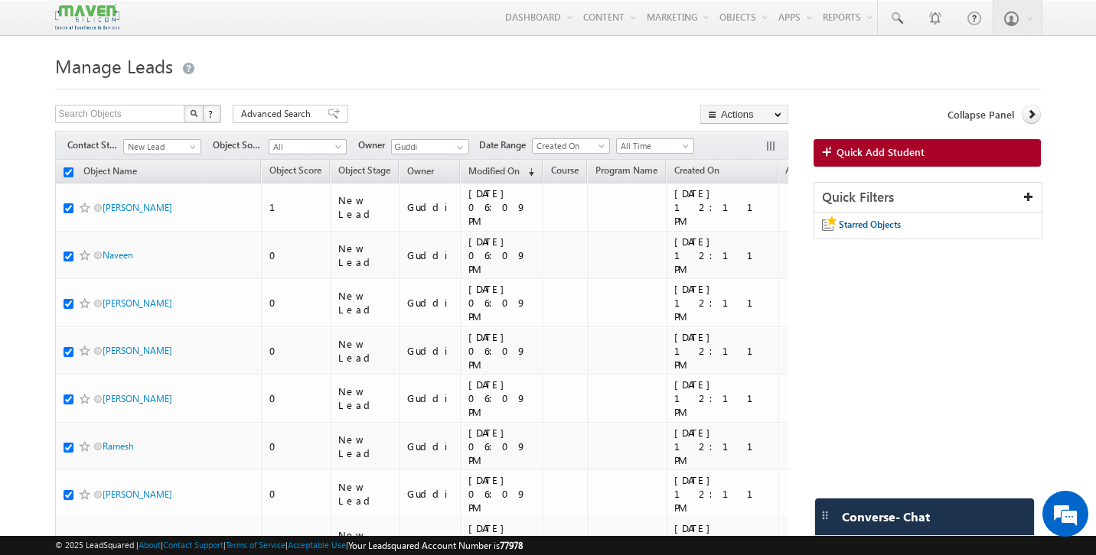
checkbox input "true"
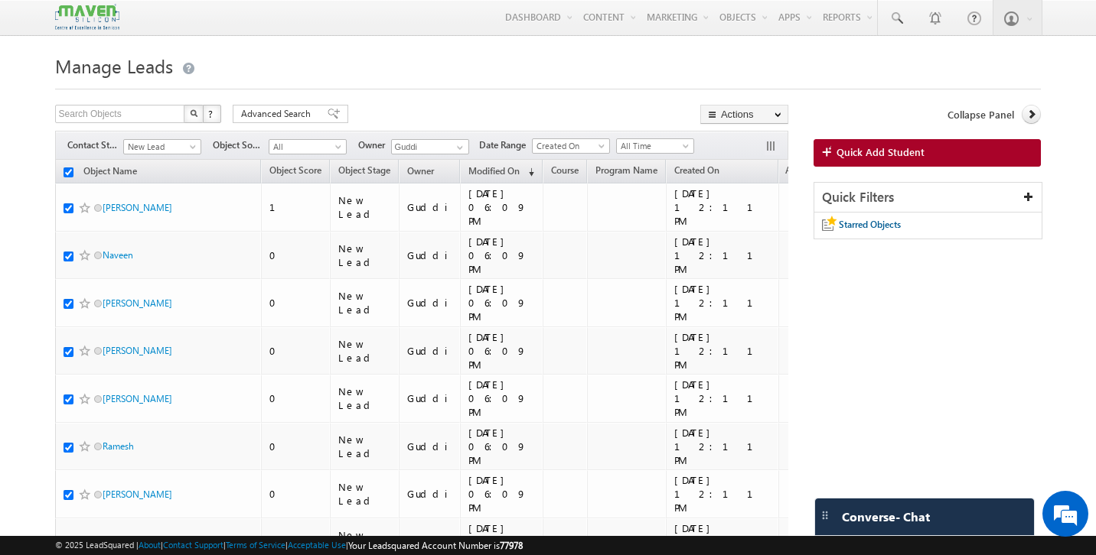
checkbox input "true"
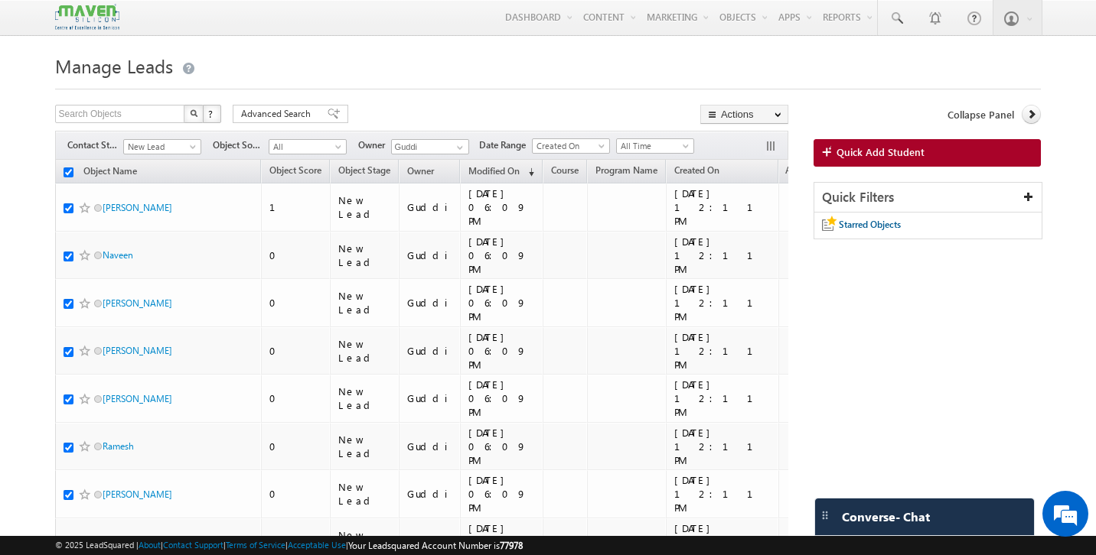
checkbox input "true"
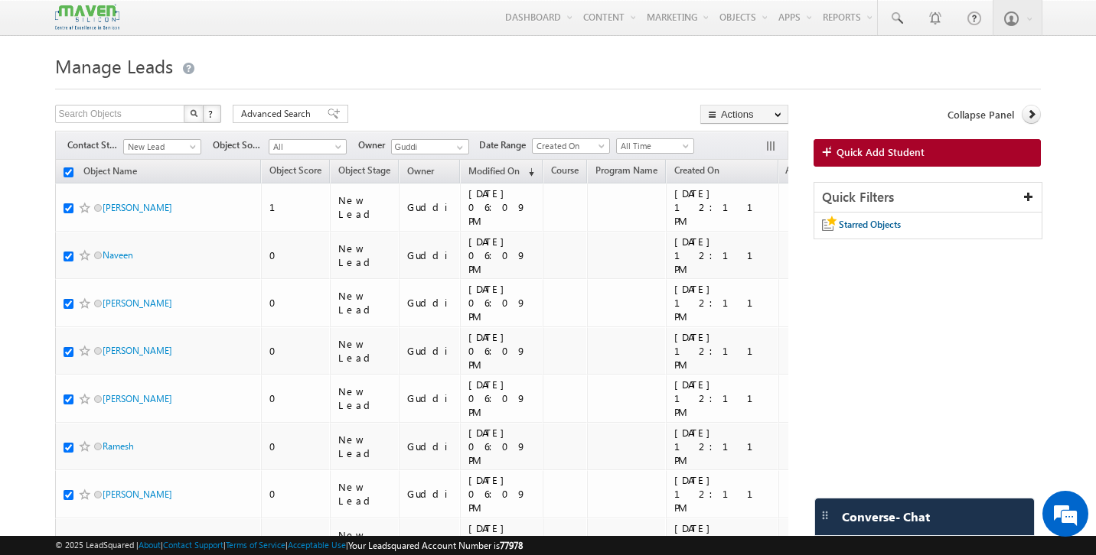
checkbox input "true"
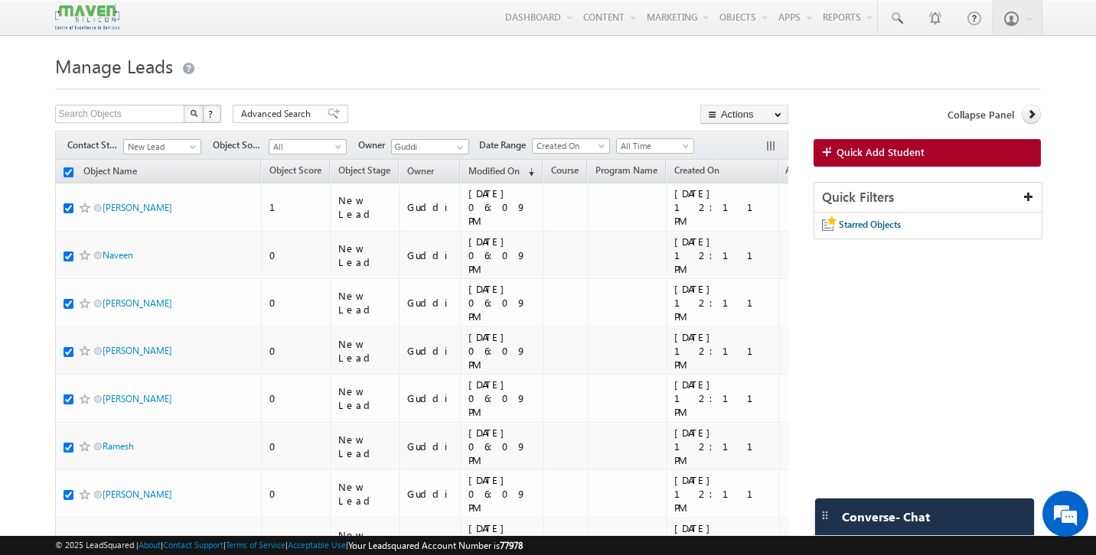
checkbox input "true"
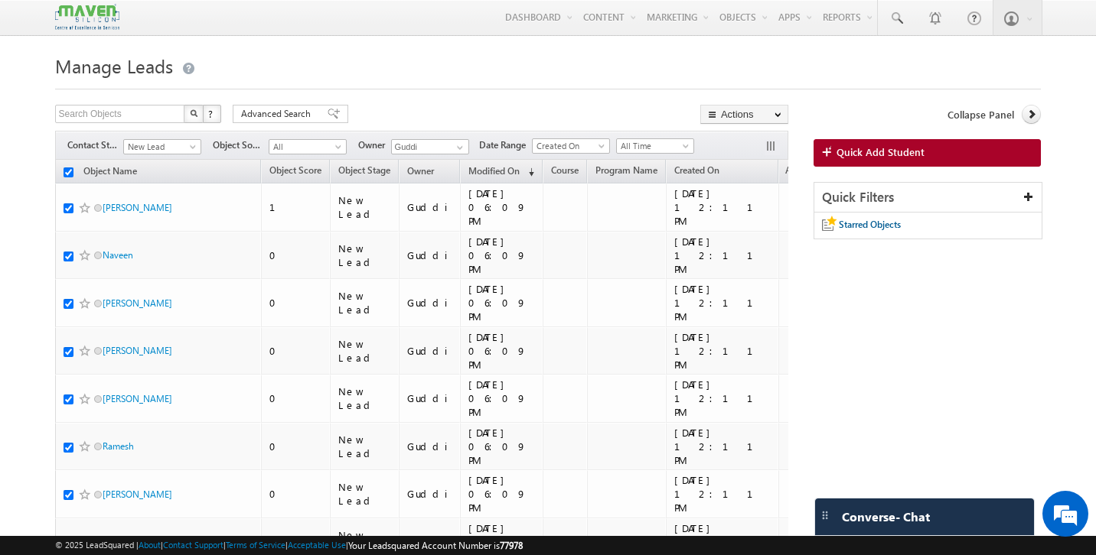
checkbox input "true"
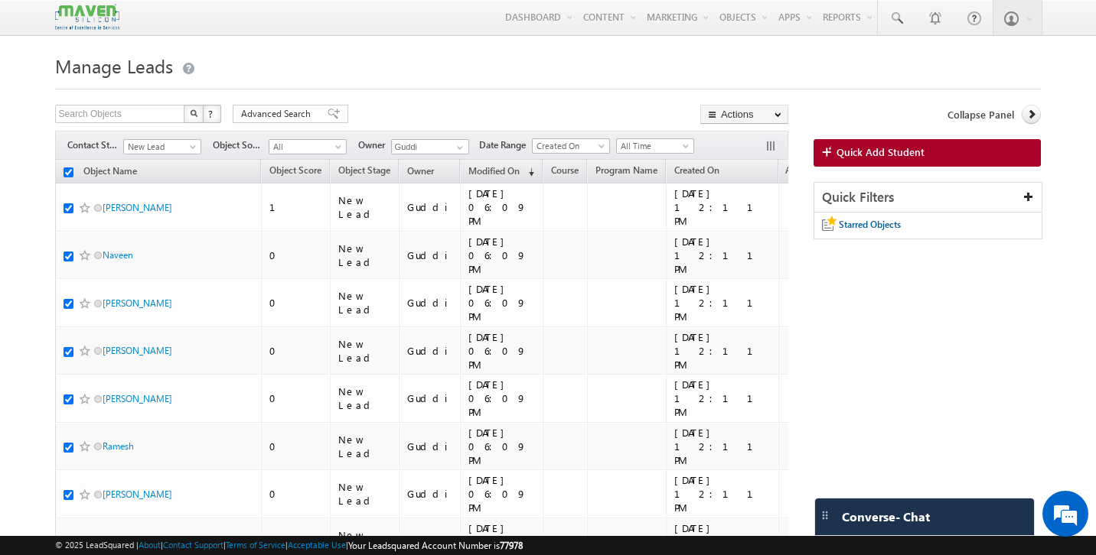
checkbox input "true"
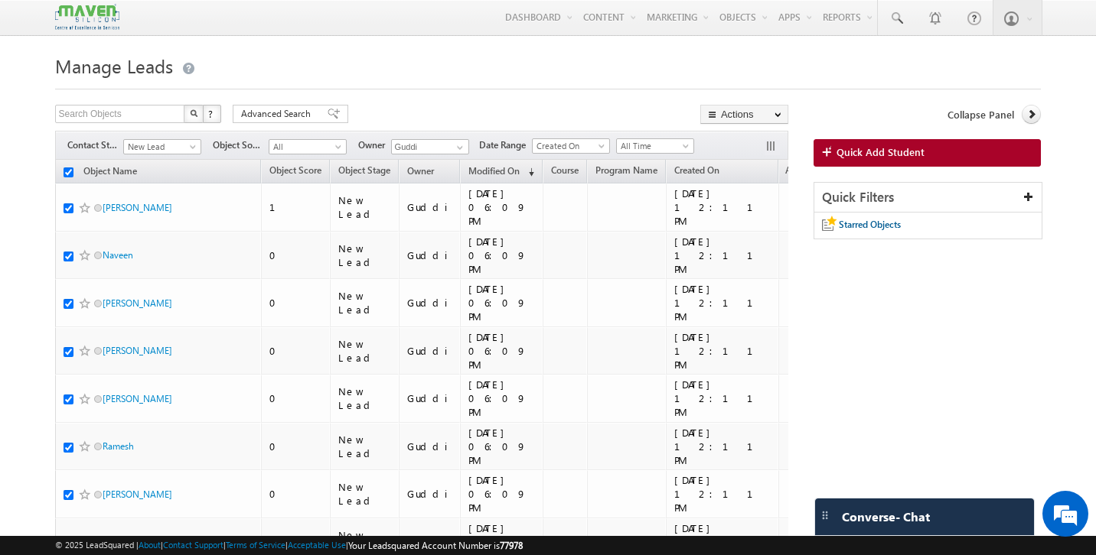
checkbox input "true"
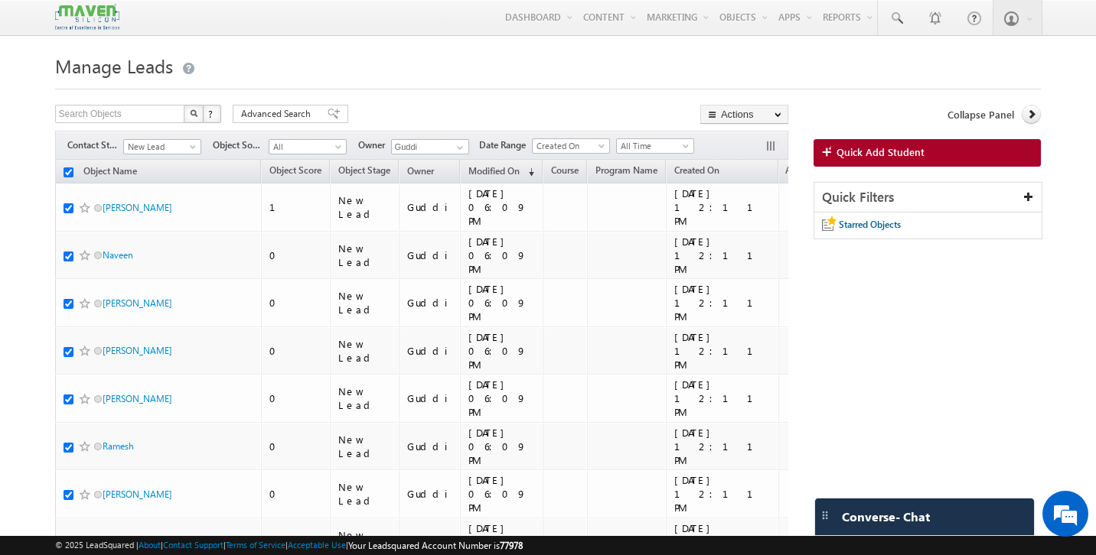
checkbox input "true"
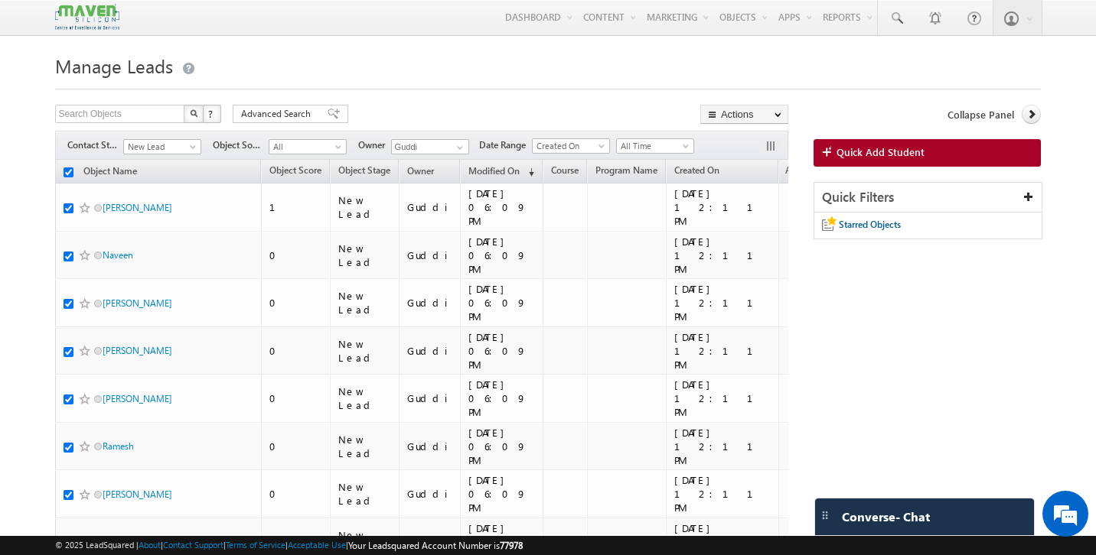
checkbox input "true"
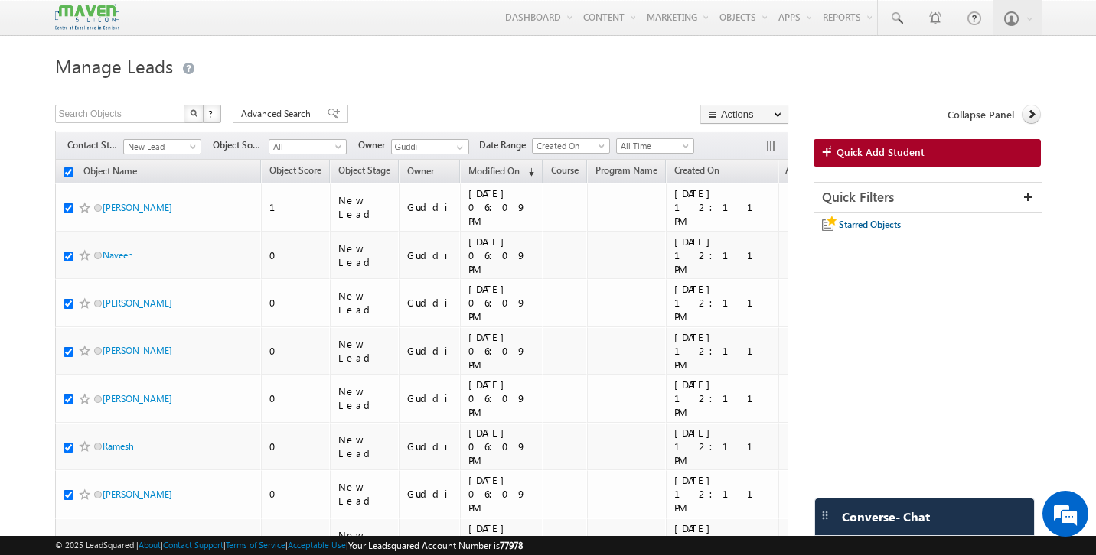
checkbox input "true"
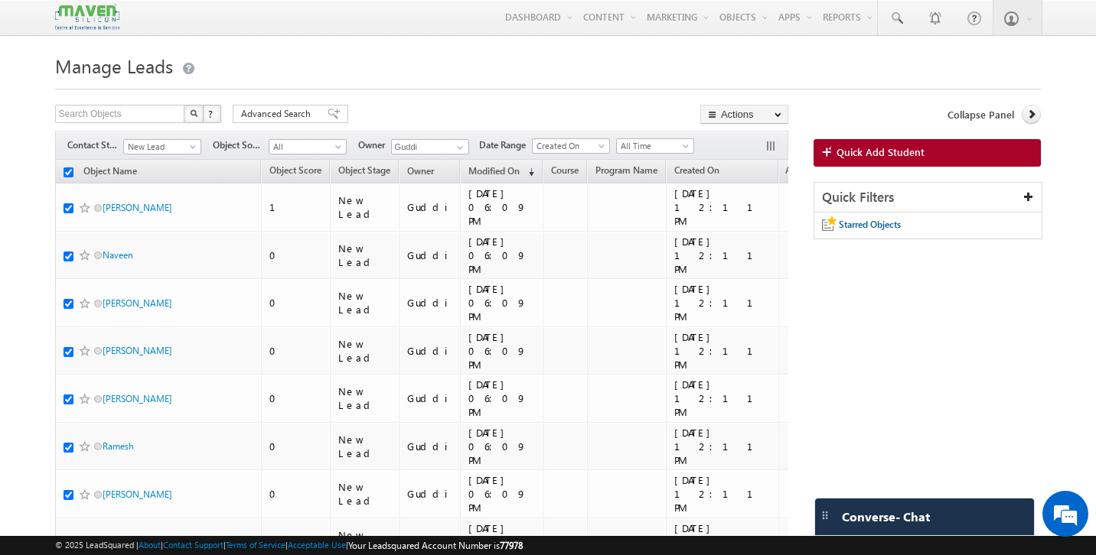
checkbox input "true"
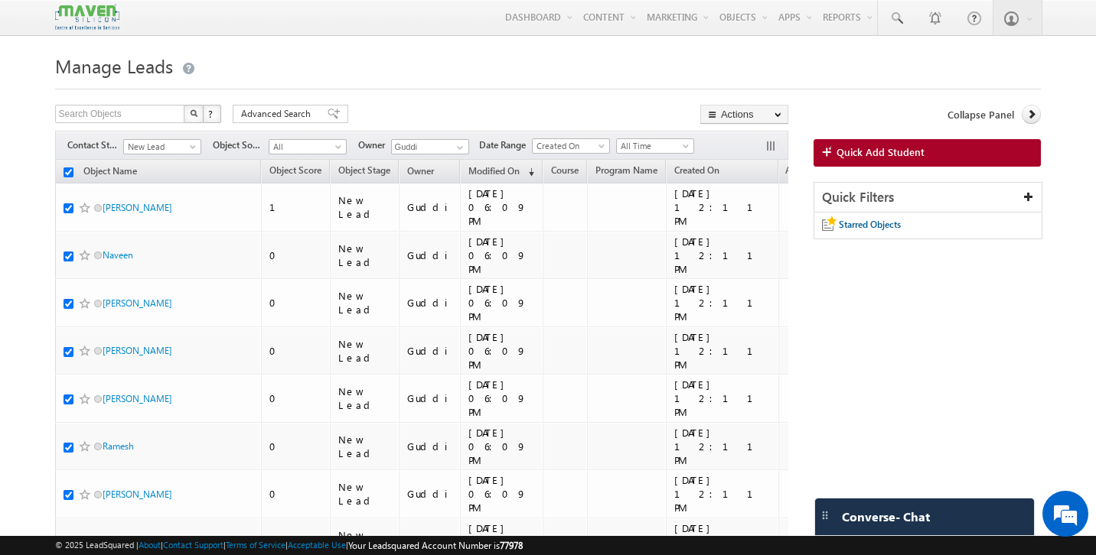
checkbox input "true"
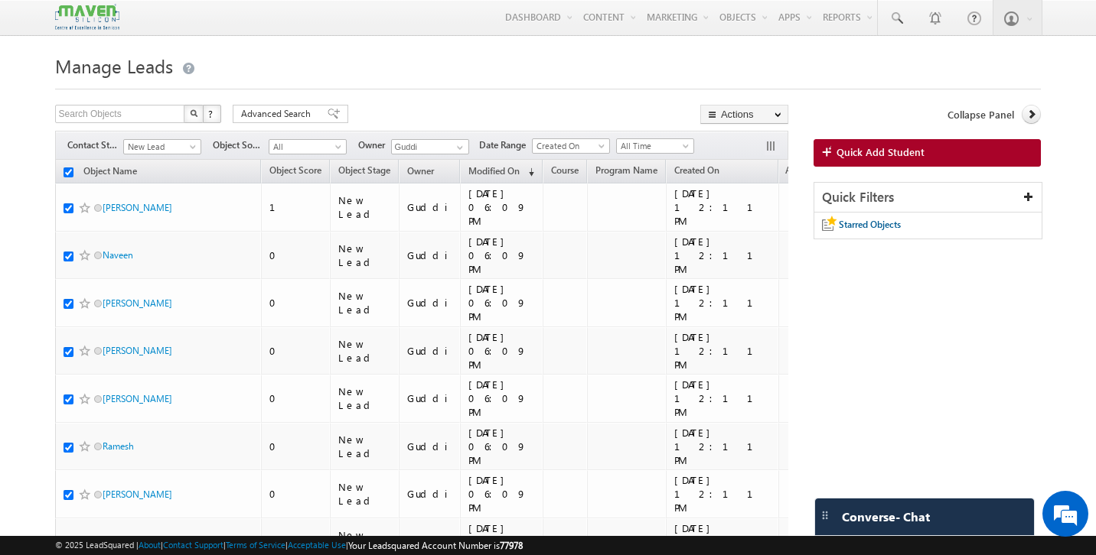
checkbox input "true"
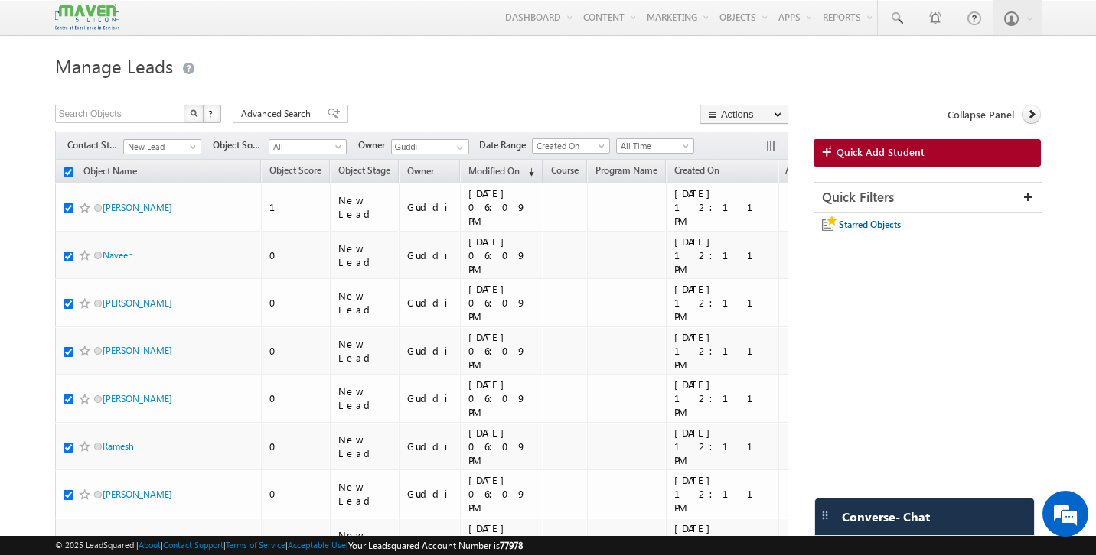
checkbox input "true"
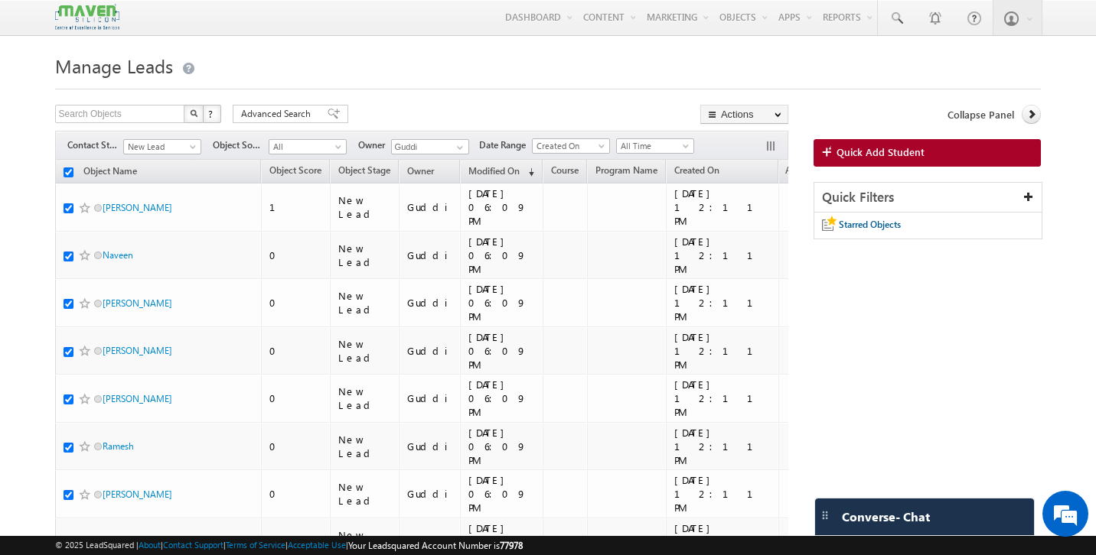
checkbox input "true"
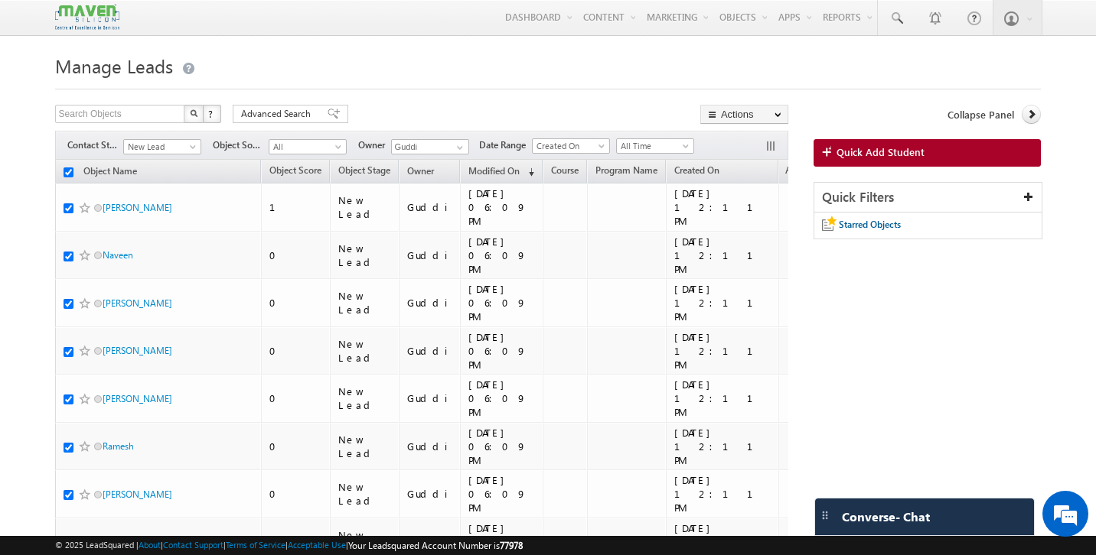
checkbox input "true"
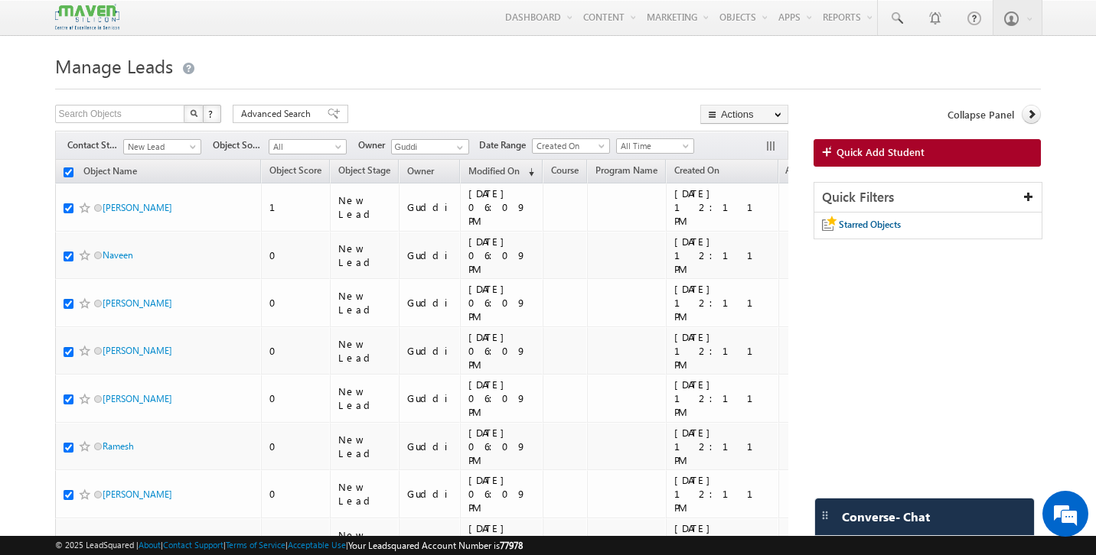
checkbox input "true"
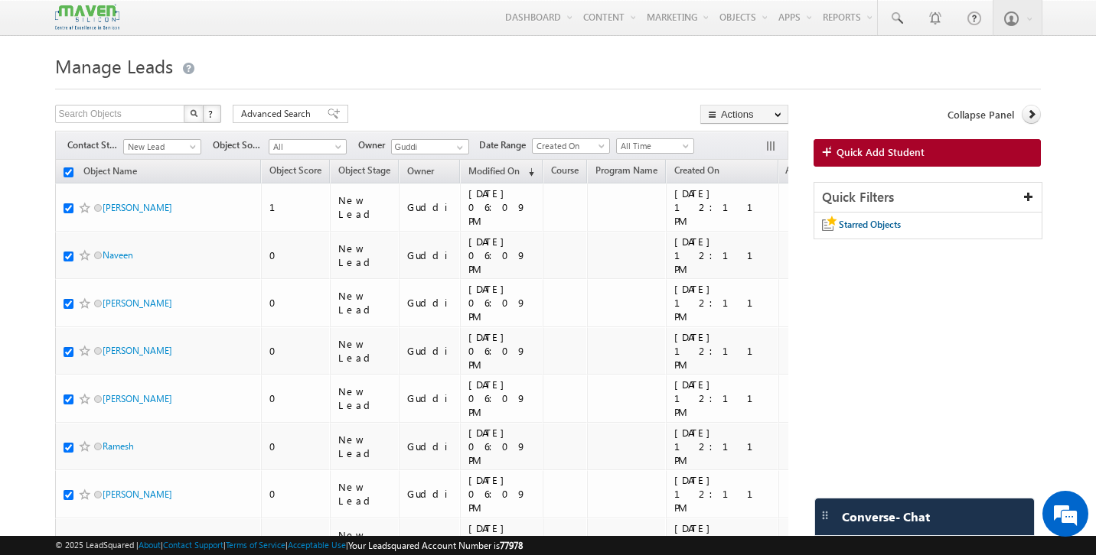
checkbox input "true"
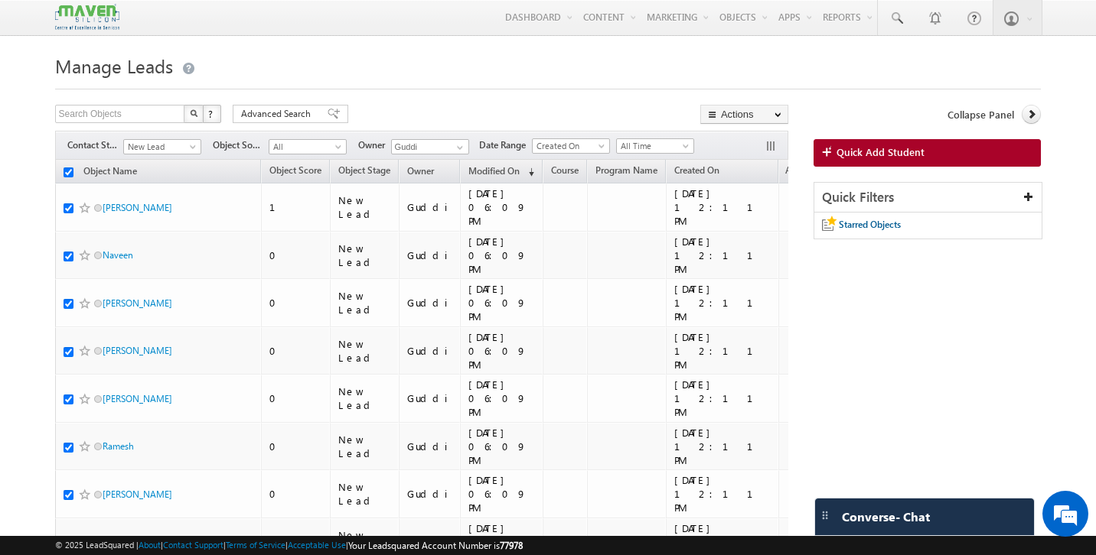
checkbox input "true"
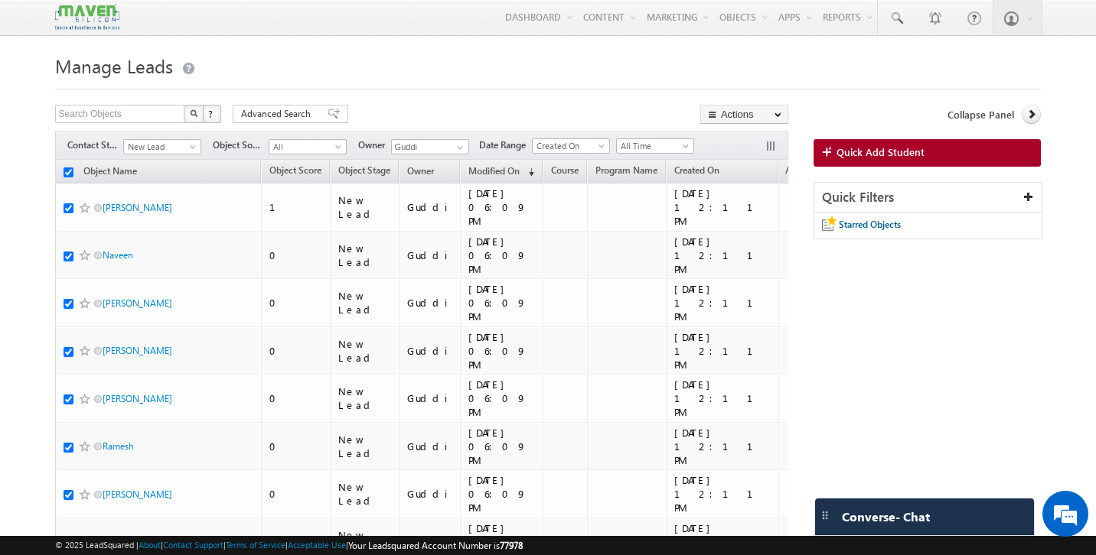
checkbox input "true"
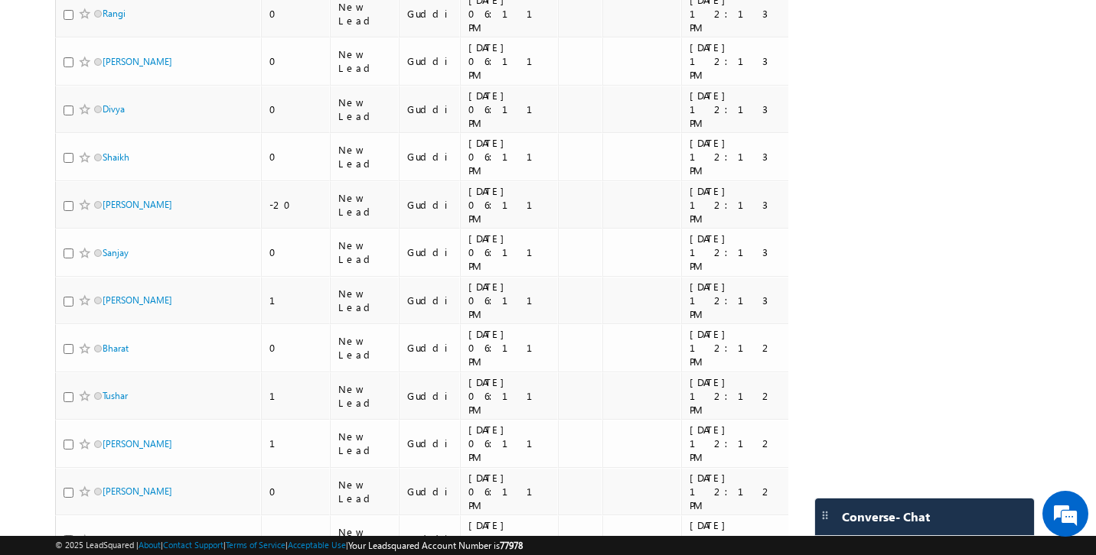
scroll to position [6720, 0]
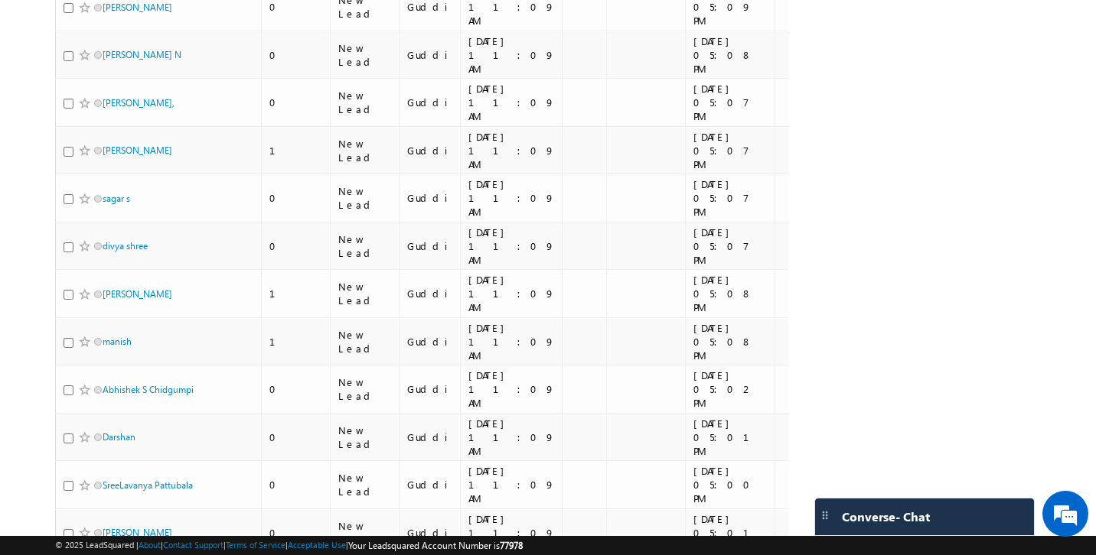
scroll to position [0, 0]
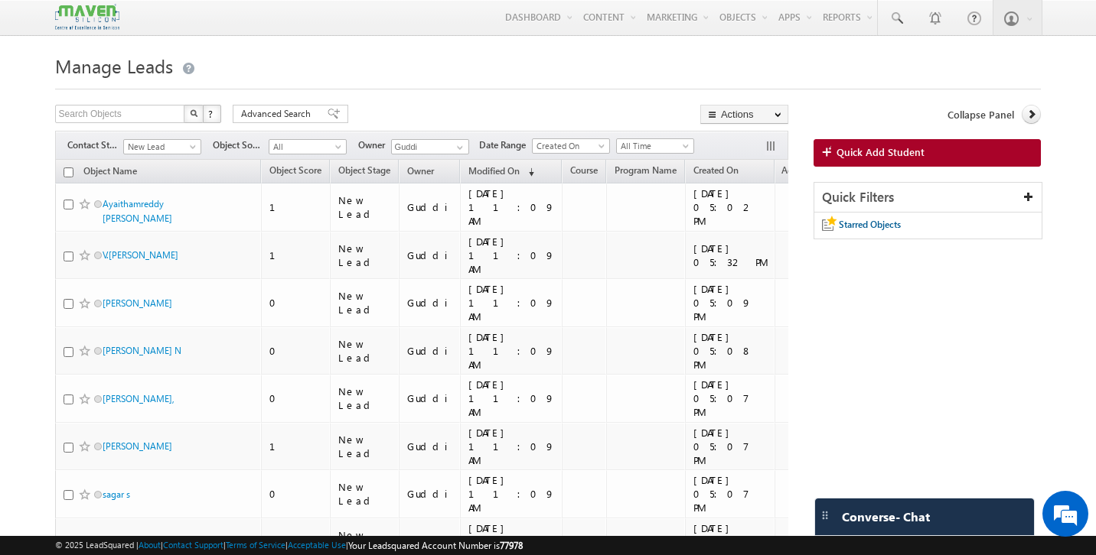
click at [67, 171] on input "checkbox" at bounding box center [68, 173] width 10 height 10
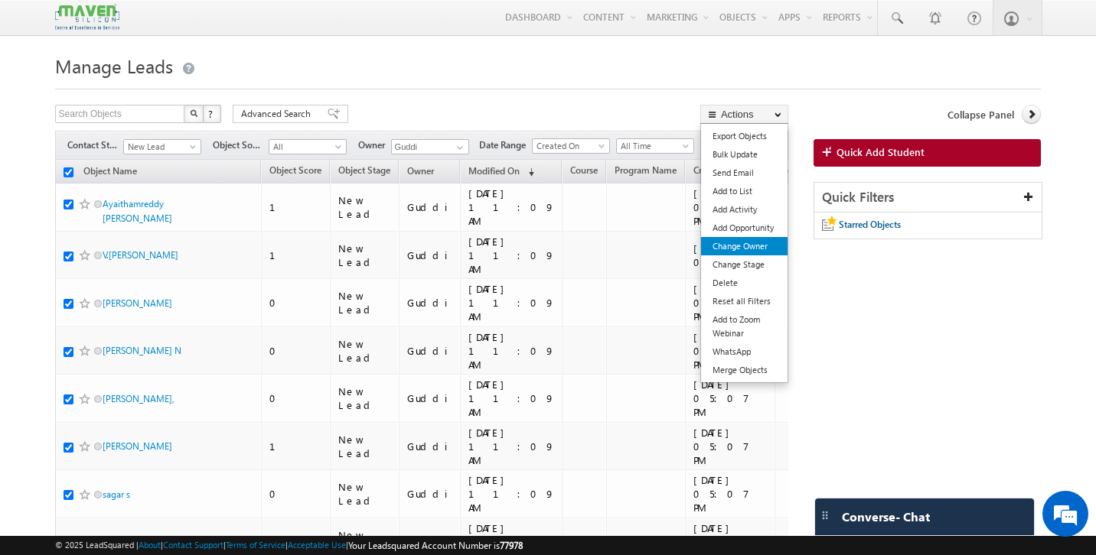
click at [743, 255] on link "Change Owner" at bounding box center [744, 246] width 86 height 18
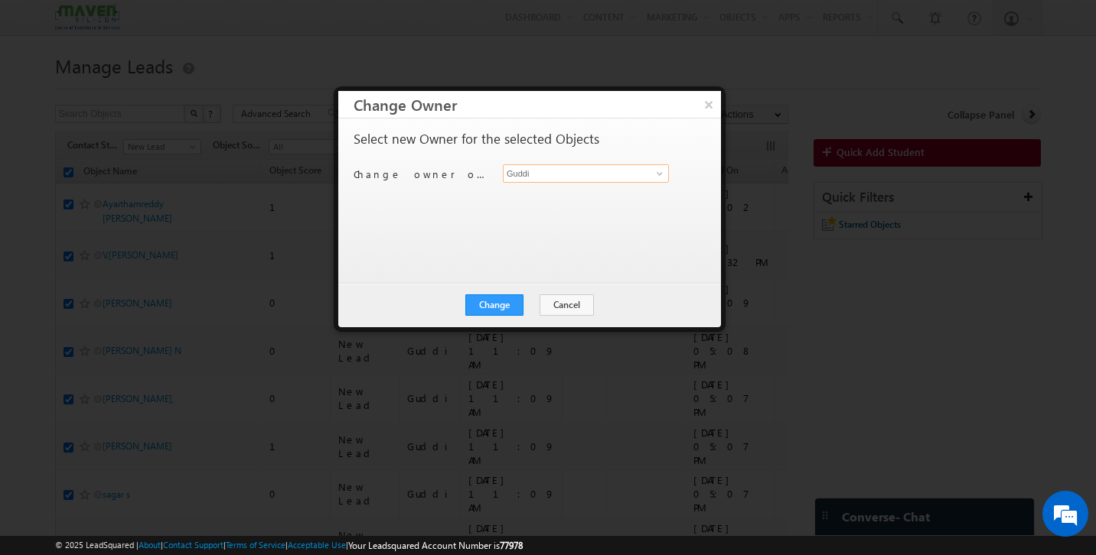
click at [579, 174] on input "Guddi" at bounding box center [586, 173] width 166 height 18
click at [595, 202] on span "[EMAIL_ADDRESS][DOMAIN_NAME]" at bounding box center [578, 203] width 138 height 11
click at [511, 301] on button "Change" at bounding box center [494, 305] width 58 height 21
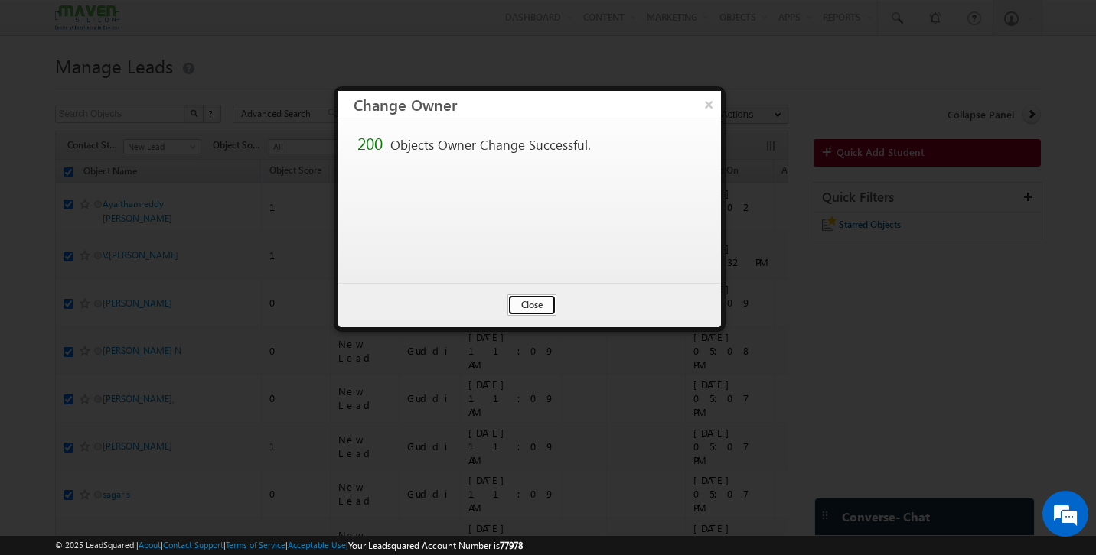
click at [537, 302] on button "Close" at bounding box center [531, 305] width 49 height 21
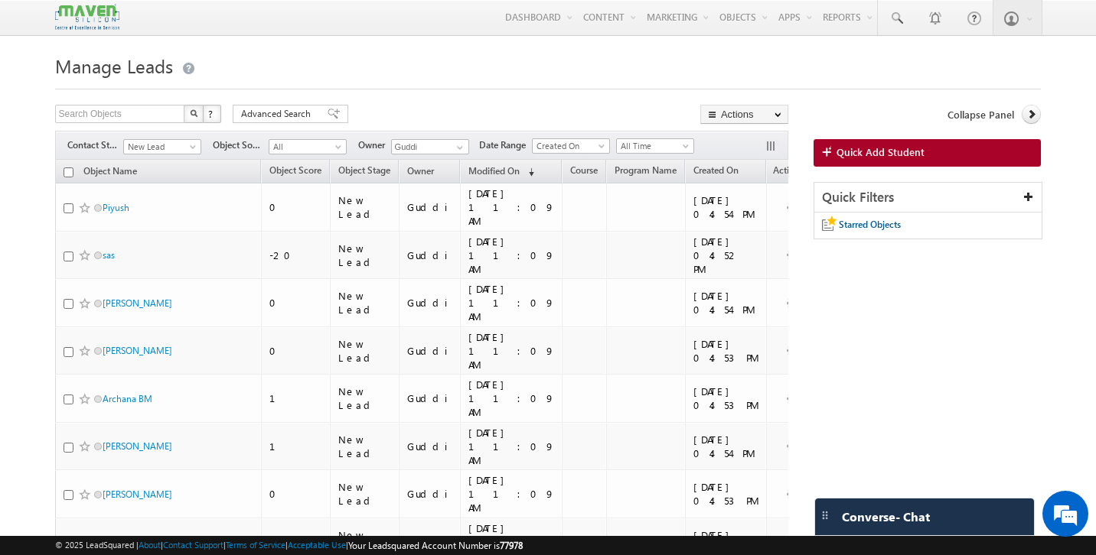
click at [68, 174] on input "checkbox" at bounding box center [68, 173] width 10 height 10
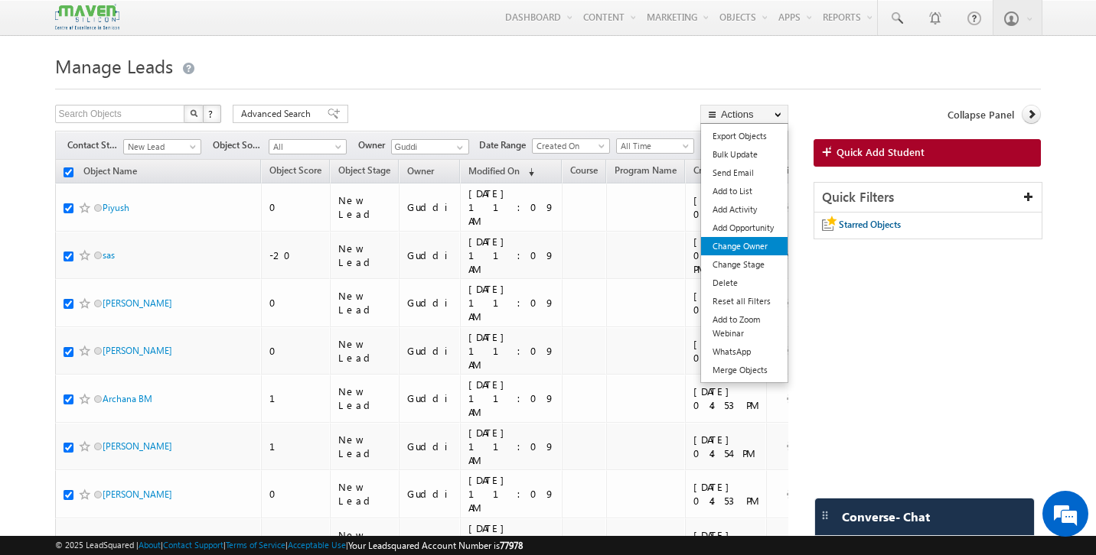
click at [758, 252] on link "Change Owner" at bounding box center [744, 246] width 86 height 18
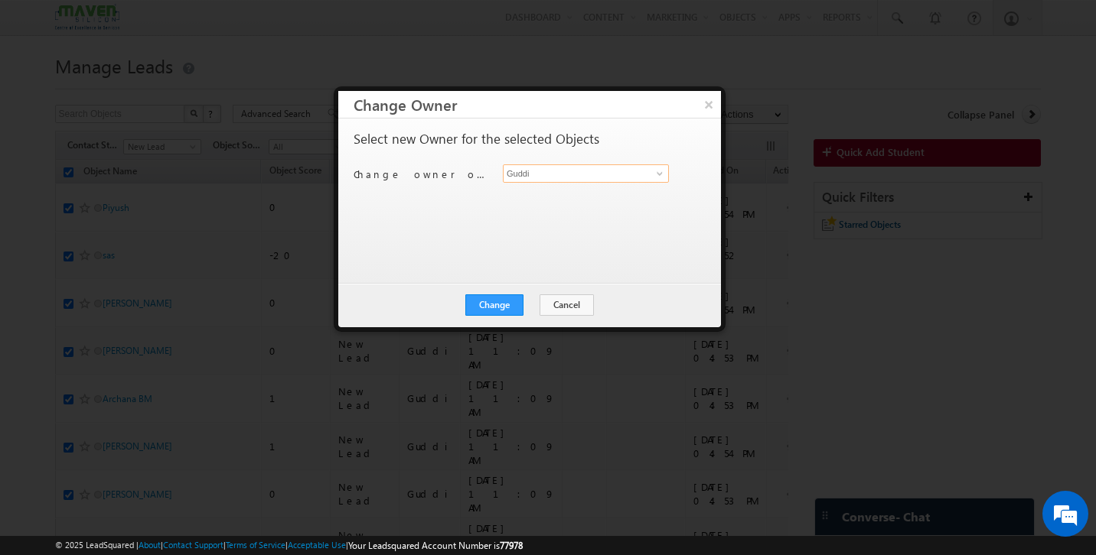
click at [535, 176] on input "Guddi" at bounding box center [586, 173] width 166 height 18
click at [507, 194] on link "Aukasha [EMAIL_ADDRESS][DOMAIN_NAME]" at bounding box center [586, 197] width 166 height 29
click at [510, 314] on button "Change" at bounding box center [494, 305] width 58 height 21
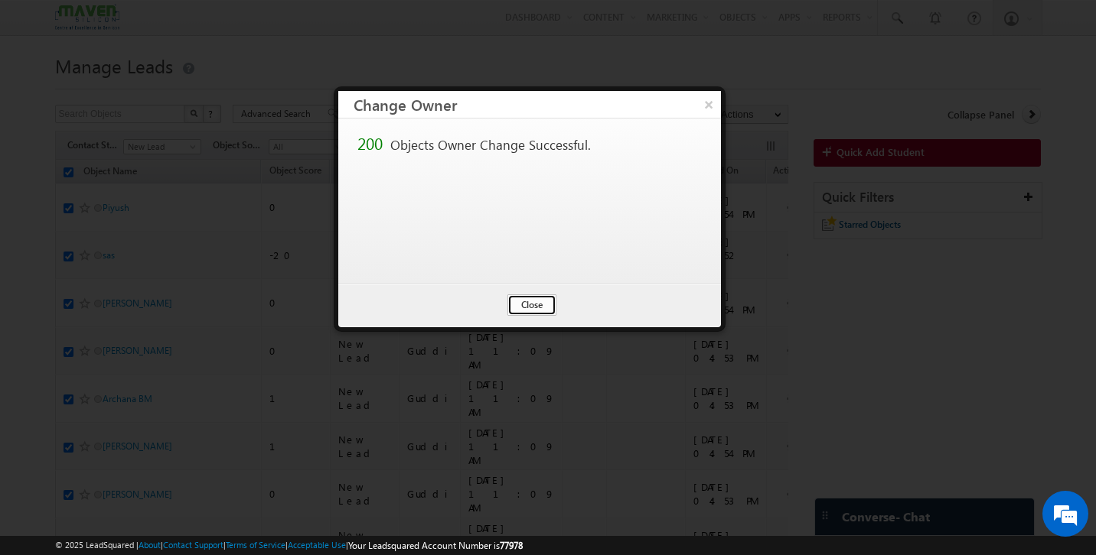
click at [533, 301] on button "Close" at bounding box center [531, 305] width 49 height 21
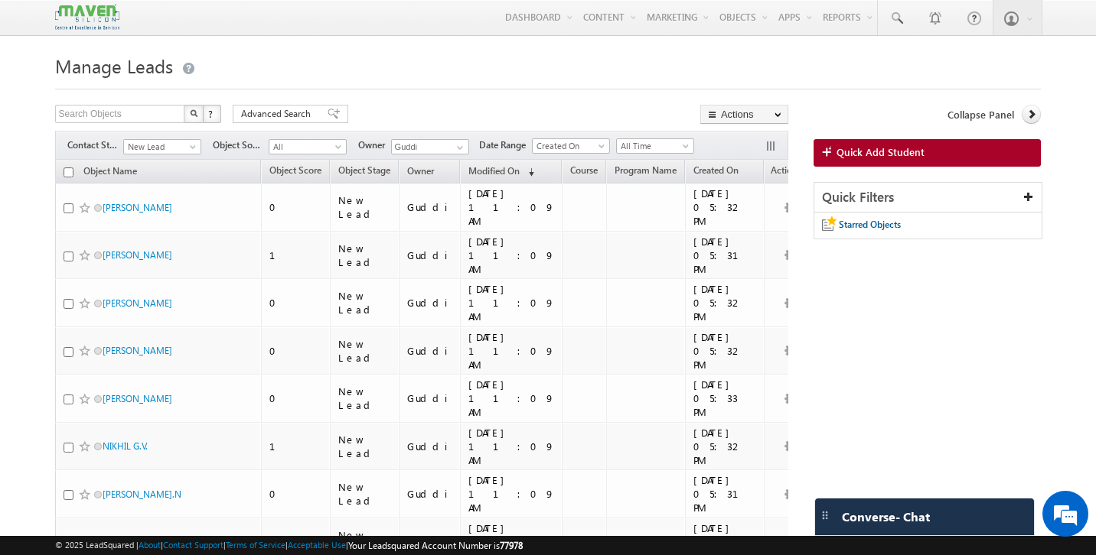
click at [68, 174] on input "checkbox" at bounding box center [68, 173] width 10 height 10
click at [767, 146] on button "button" at bounding box center [771, 147] width 15 height 15
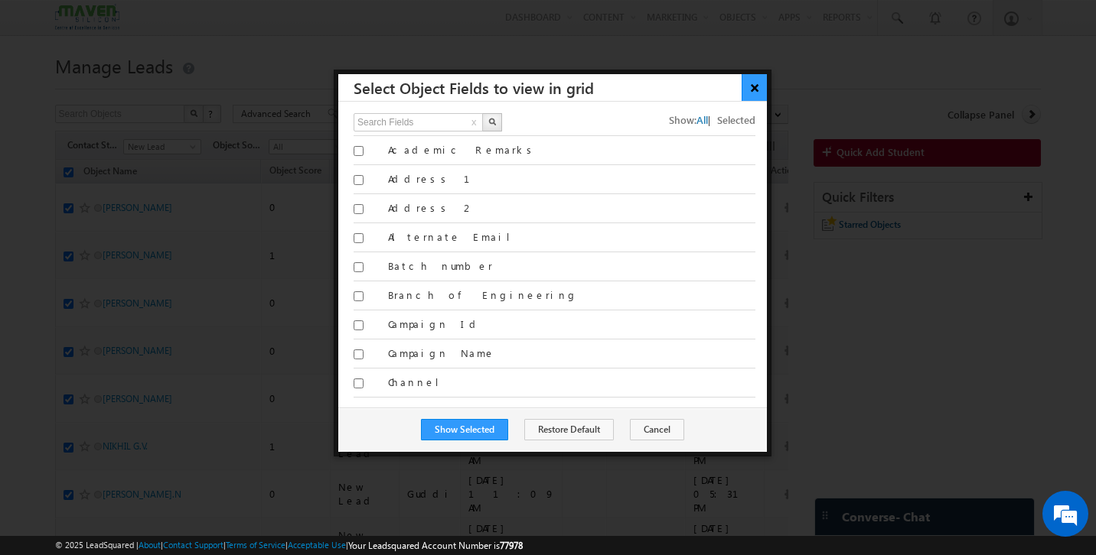
click at [753, 95] on button "×" at bounding box center [753, 87] width 25 height 27
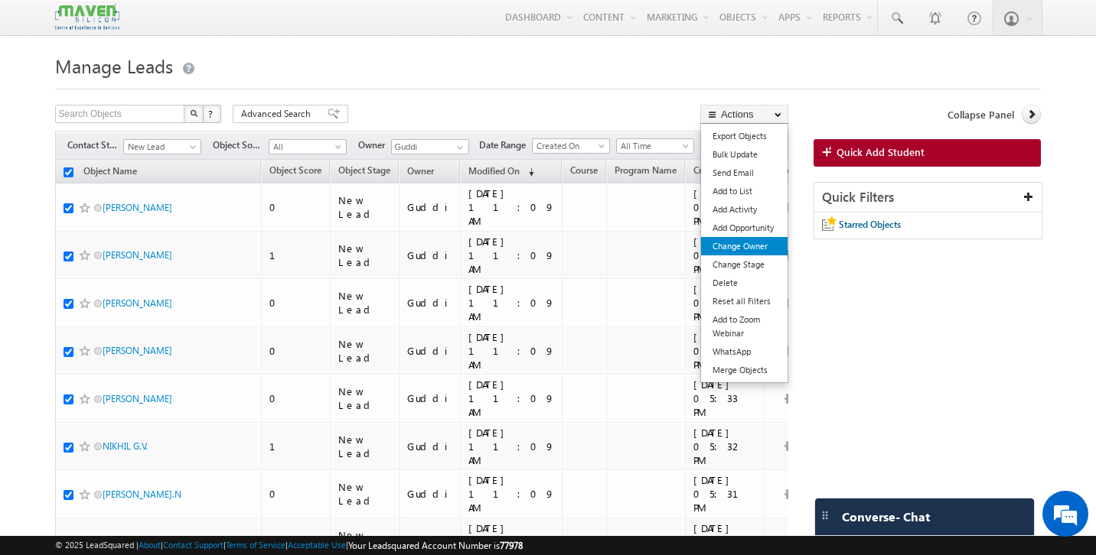
click at [752, 248] on link "Change Owner" at bounding box center [744, 246] width 86 height 18
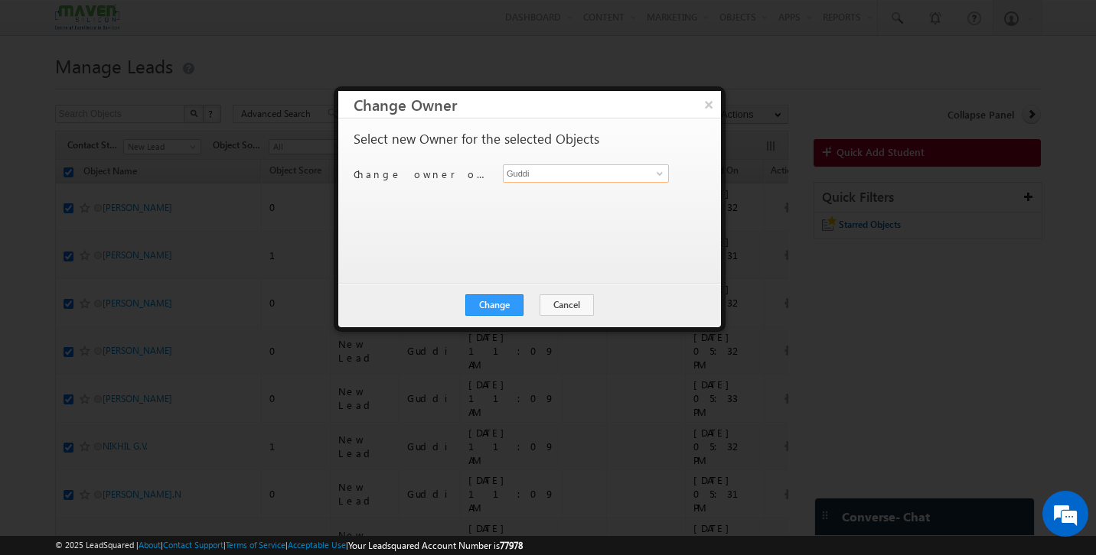
click at [556, 173] on input "Guddi" at bounding box center [586, 173] width 166 height 18
click at [534, 199] on span "[EMAIL_ADDRESS][DOMAIN_NAME]" at bounding box center [578, 203] width 138 height 11
click at [514, 304] on button "Change" at bounding box center [494, 305] width 58 height 21
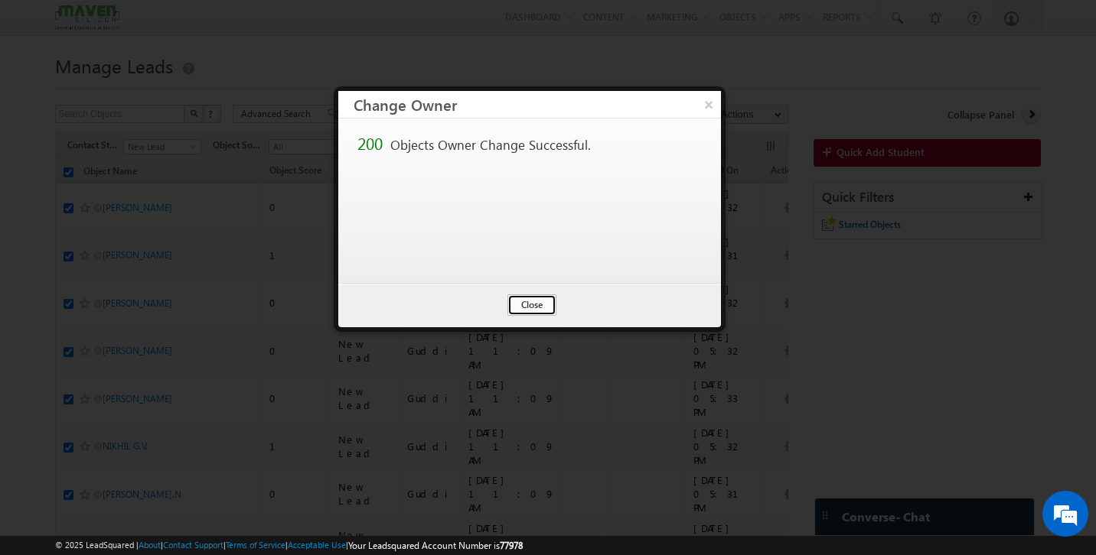
click at [542, 304] on button "Close" at bounding box center [531, 305] width 49 height 21
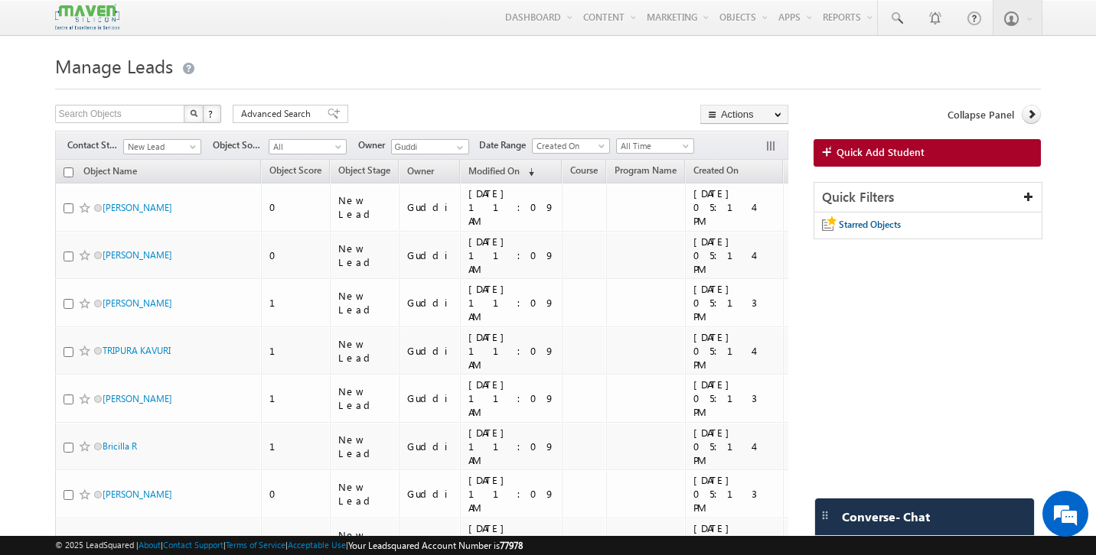
click at [63, 171] on input "checkbox" at bounding box center [68, 173] width 10 height 10
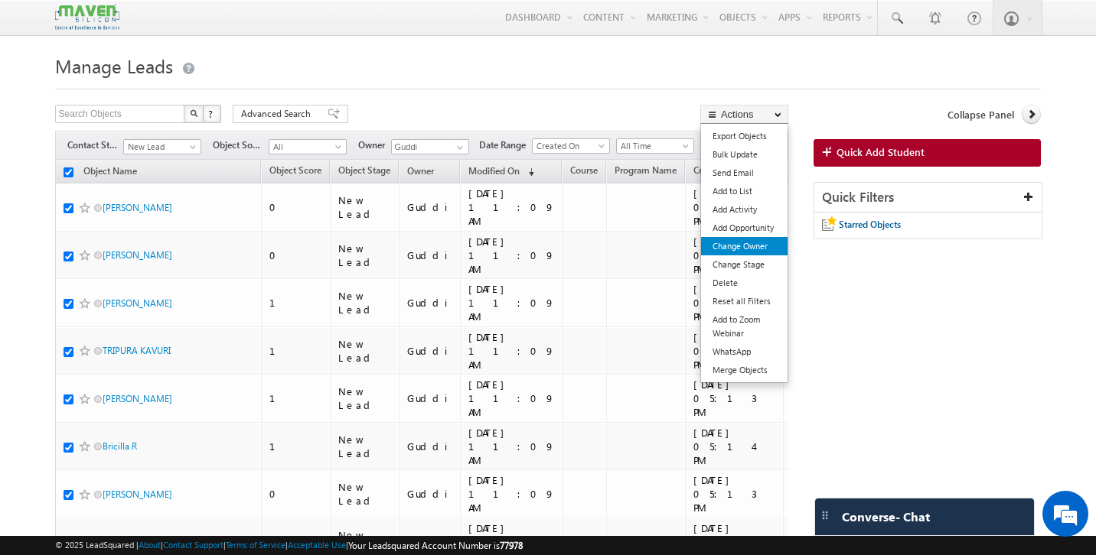
click at [740, 246] on link "Change Owner" at bounding box center [744, 246] width 86 height 18
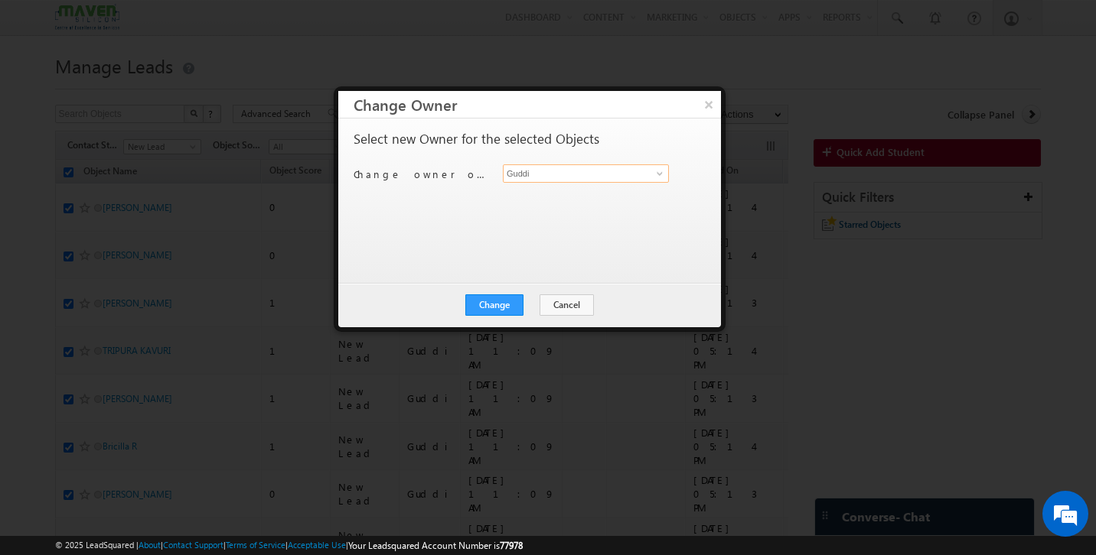
click at [596, 176] on input "Guddi" at bounding box center [586, 173] width 166 height 18
click at [578, 196] on link "[PERSON_NAME] Saini [EMAIL_ADDRESS][DOMAIN_NAME]" at bounding box center [586, 197] width 166 height 29
click at [499, 310] on button "Change" at bounding box center [494, 305] width 58 height 21
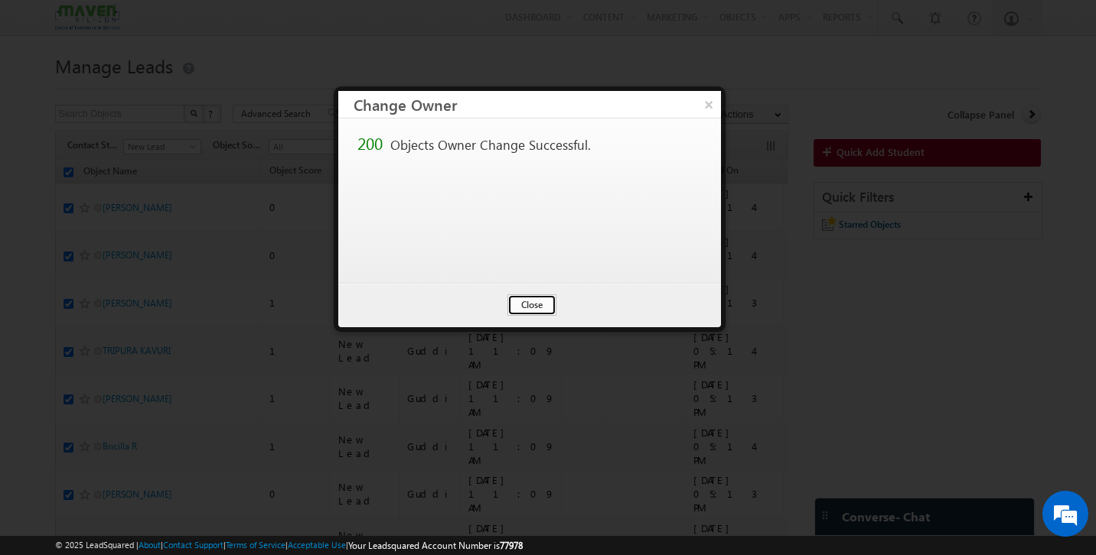
click at [530, 300] on button "Close" at bounding box center [531, 305] width 49 height 21
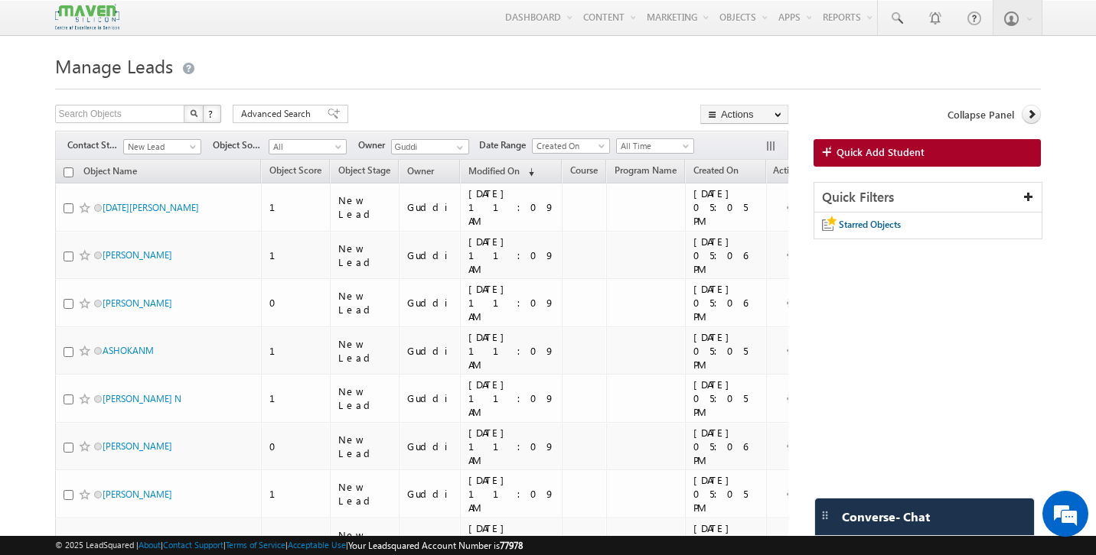
click at [63, 174] on input "checkbox" at bounding box center [68, 173] width 10 height 10
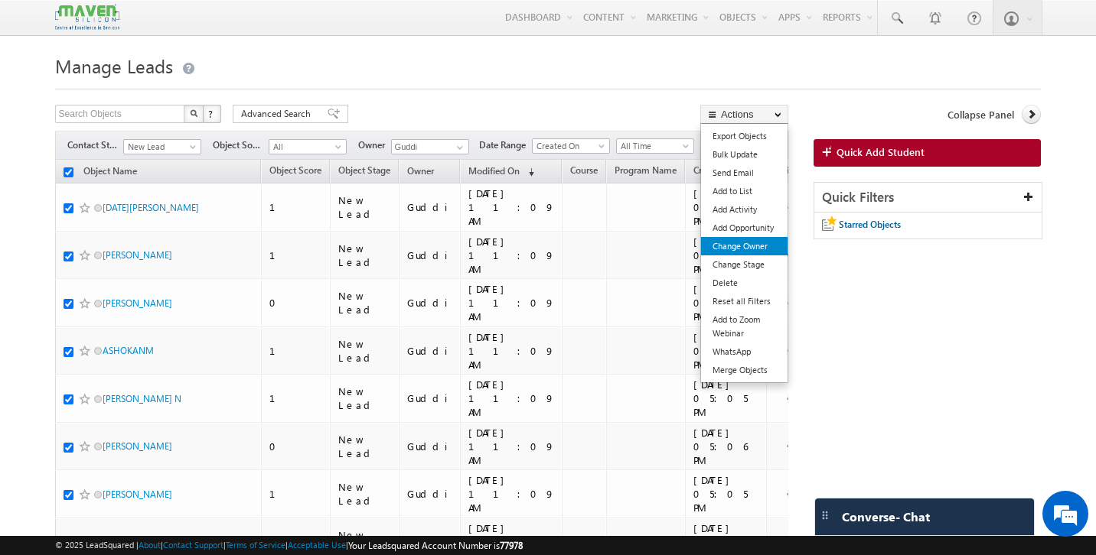
click at [757, 243] on link "Change Owner" at bounding box center [744, 246] width 86 height 18
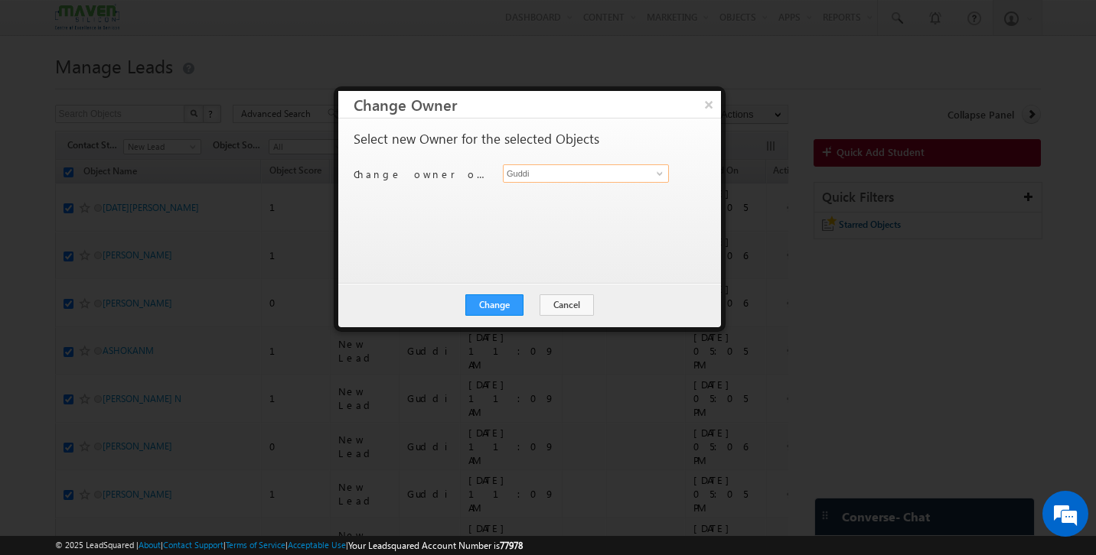
click at [580, 176] on input "Guddi" at bounding box center [586, 173] width 166 height 18
click at [563, 200] on span "[PERSON_NAME][EMAIL_ADDRESS][DOMAIN_NAME]" at bounding box center [578, 203] width 138 height 11
click at [503, 308] on button "Change" at bounding box center [494, 305] width 58 height 21
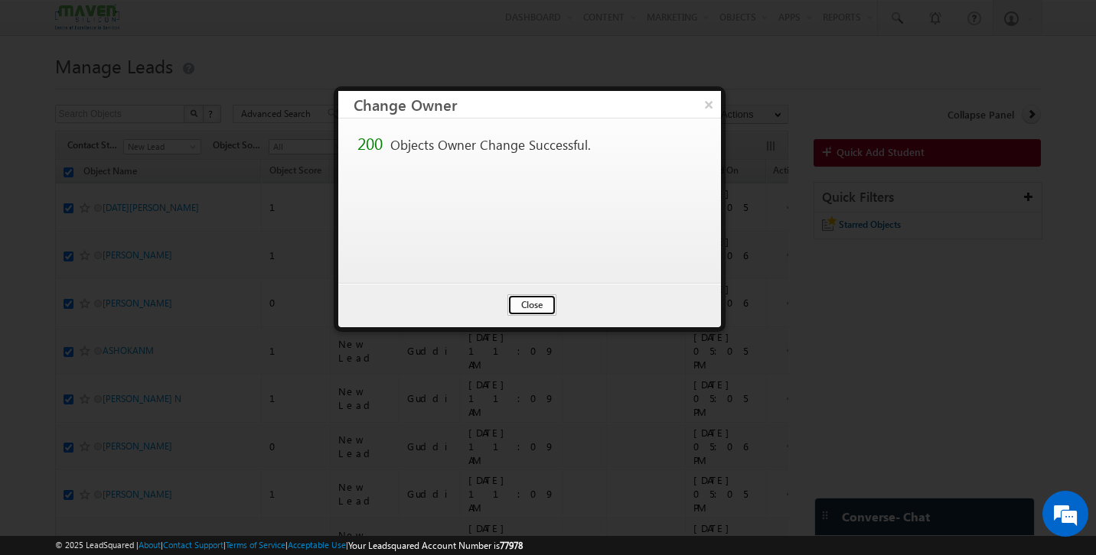
click at [527, 311] on button "Close" at bounding box center [531, 305] width 49 height 21
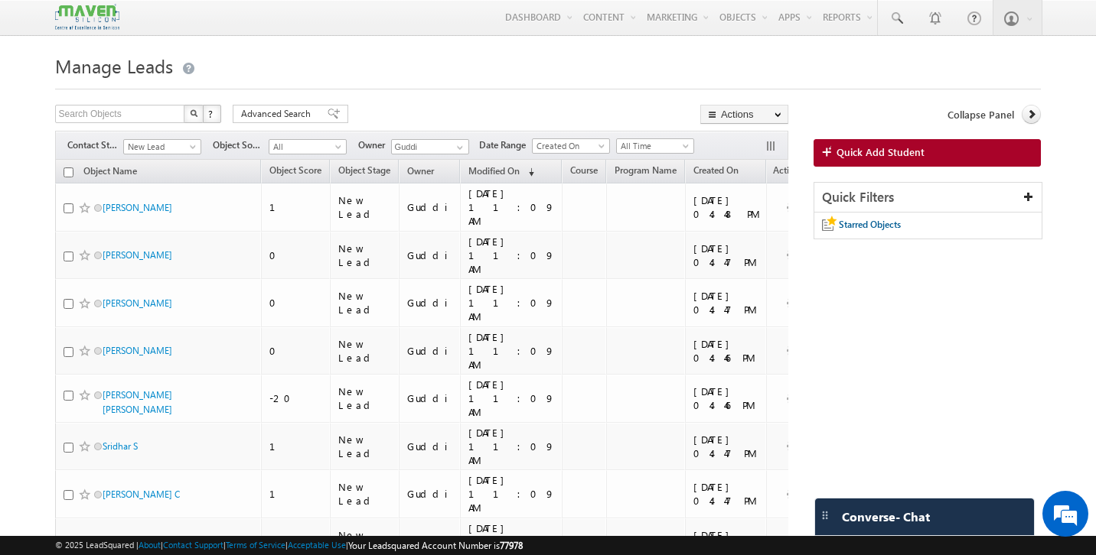
click at [67, 176] on input "checkbox" at bounding box center [68, 173] width 10 height 10
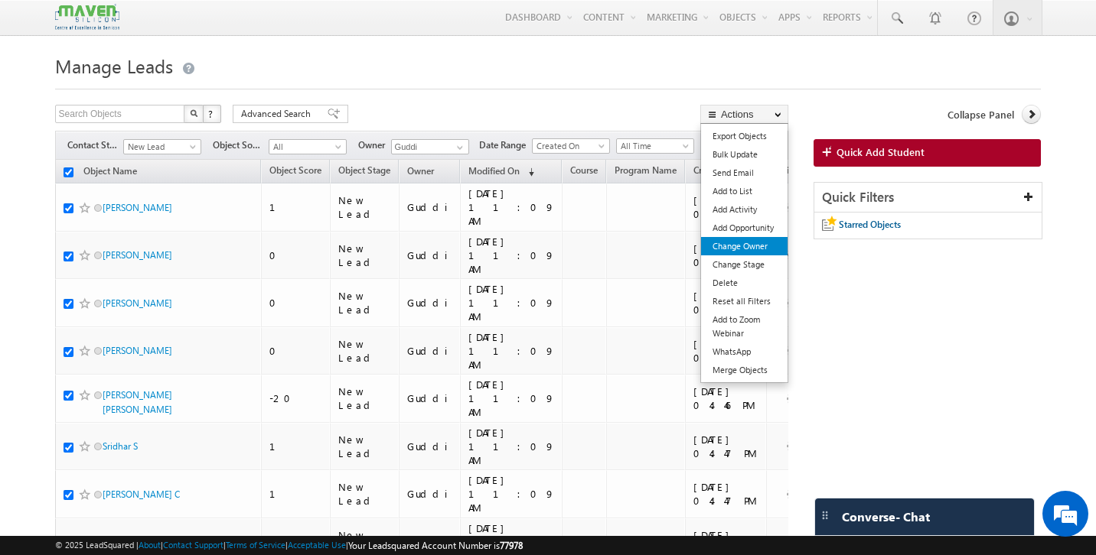
click at [759, 256] on link "Change Owner" at bounding box center [744, 246] width 86 height 18
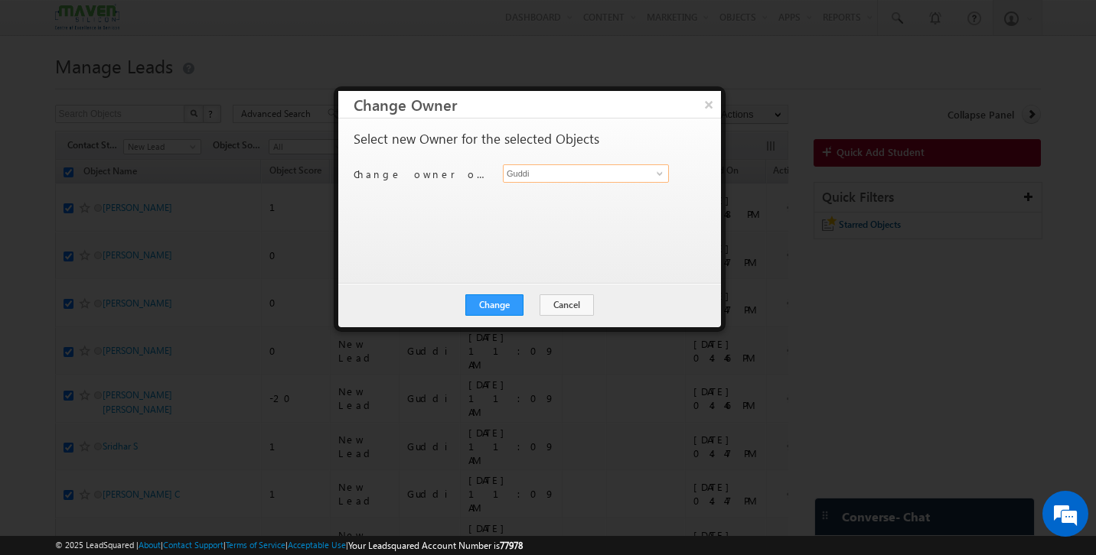
click at [563, 169] on input "Guddi" at bounding box center [586, 173] width 166 height 18
click at [549, 189] on link "[PERSON_NAME] Saini [EMAIL_ADDRESS][DOMAIN_NAME]" at bounding box center [586, 197] width 166 height 29
click at [509, 304] on button "Change" at bounding box center [494, 305] width 58 height 21
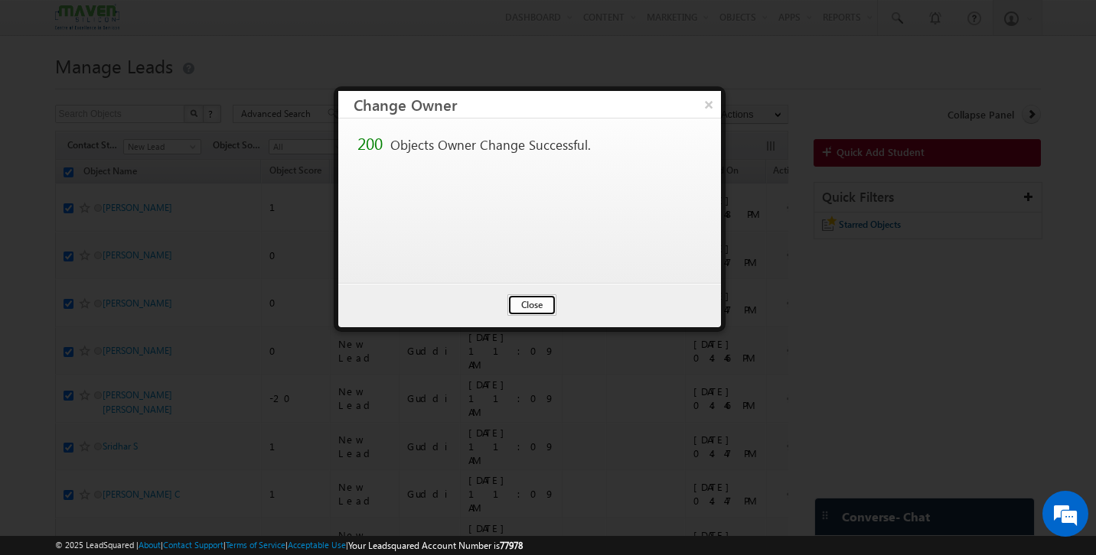
click at [527, 309] on button "Close" at bounding box center [531, 305] width 49 height 21
